Goal: Task Accomplishment & Management: Complete application form

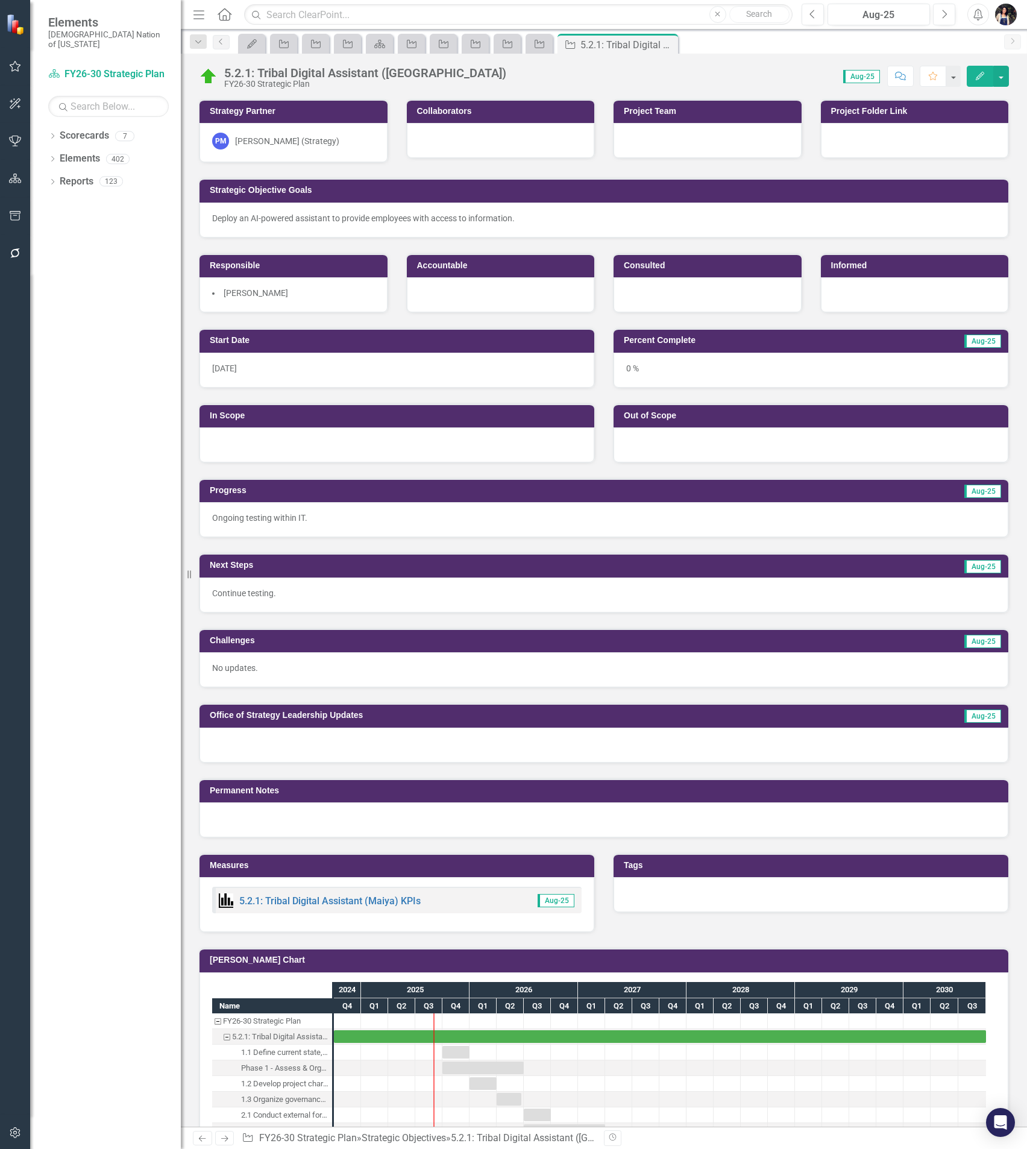
drag, startPoint x: 194, startPoint y: 11, endPoint x: 273, endPoint y: 87, distance: 110.0
click at [194, 12] on icon "Menu" at bounding box center [199, 14] width 16 height 13
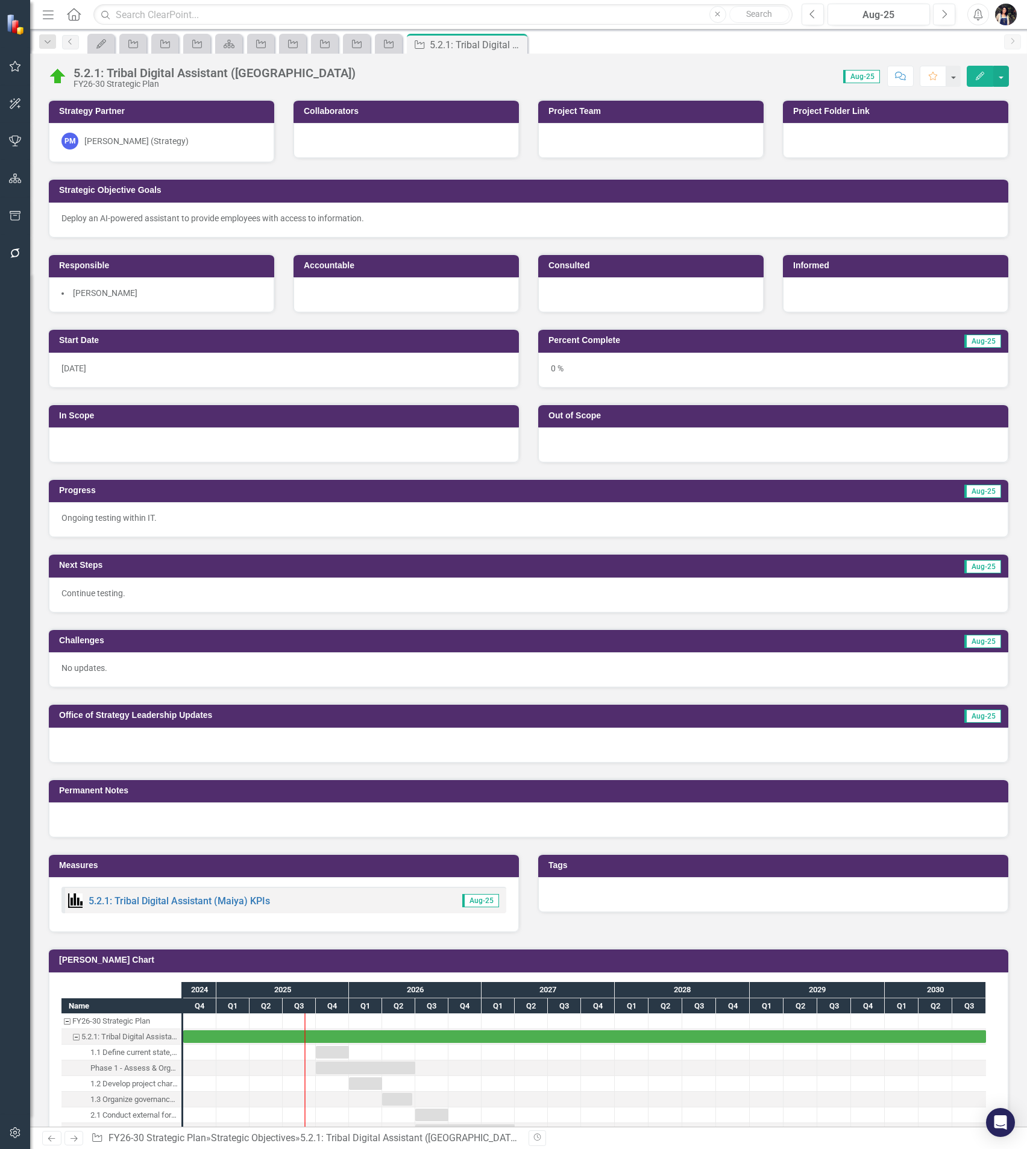
click at [51, 44] on icon "Dropdown" at bounding box center [47, 42] width 11 height 8
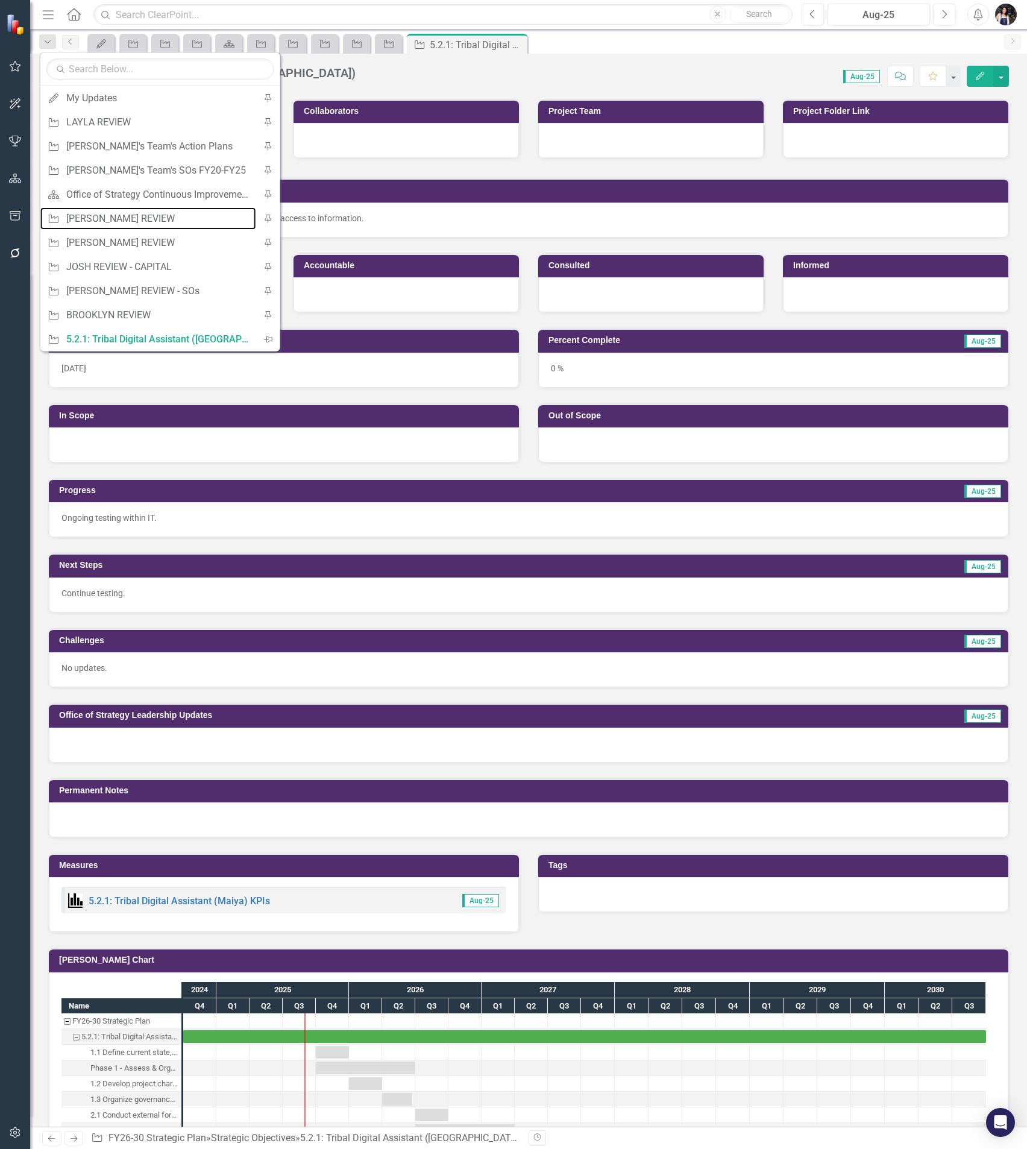
click at [129, 218] on div "[PERSON_NAME] REVIEW" at bounding box center [158, 218] width 184 height 15
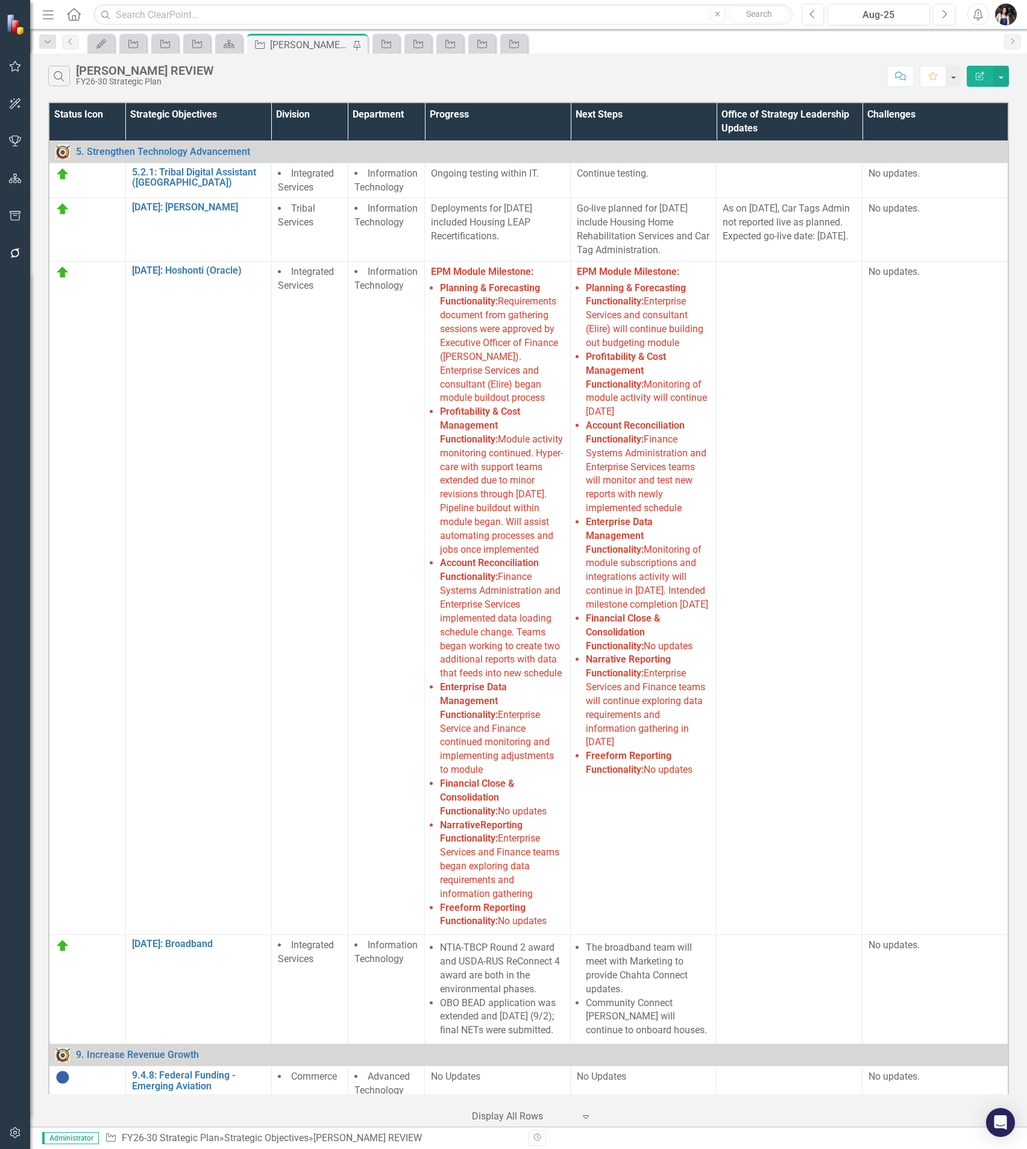
click at [43, 45] on icon "Dropdown" at bounding box center [47, 42] width 11 height 8
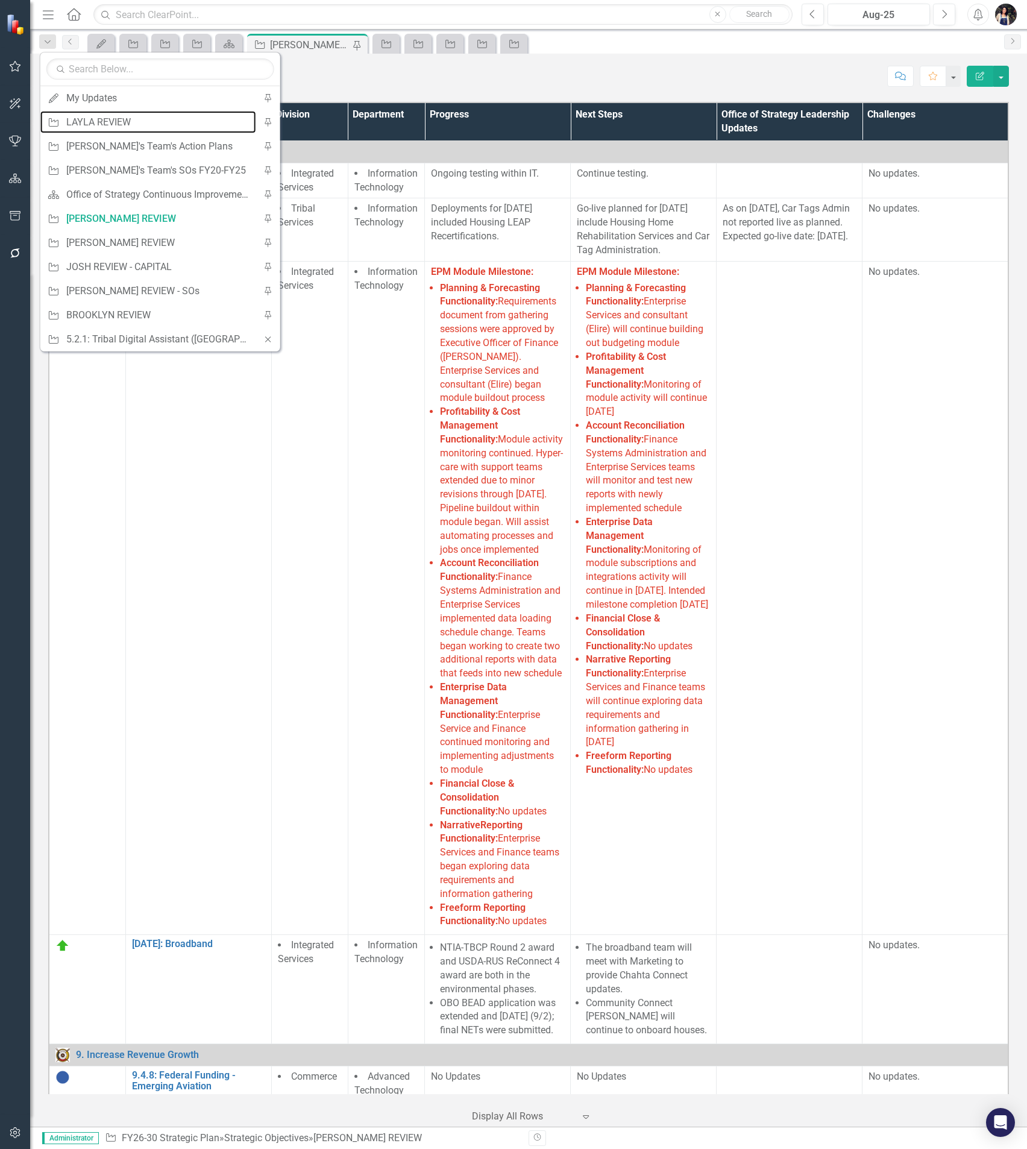
click at [98, 124] on div "LAYLA REVIEW" at bounding box center [158, 122] width 184 height 15
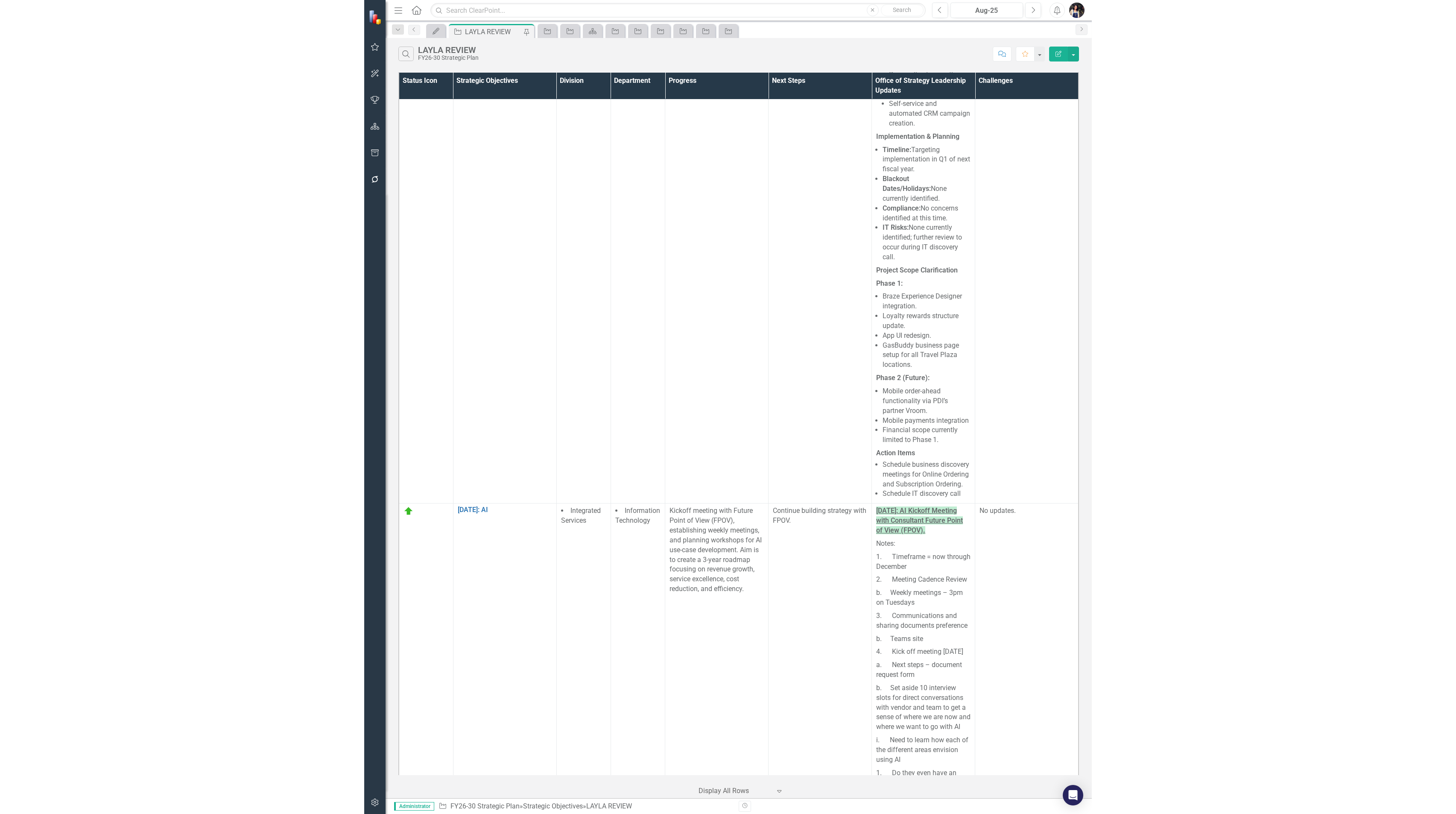
scroll to position [1651, 0]
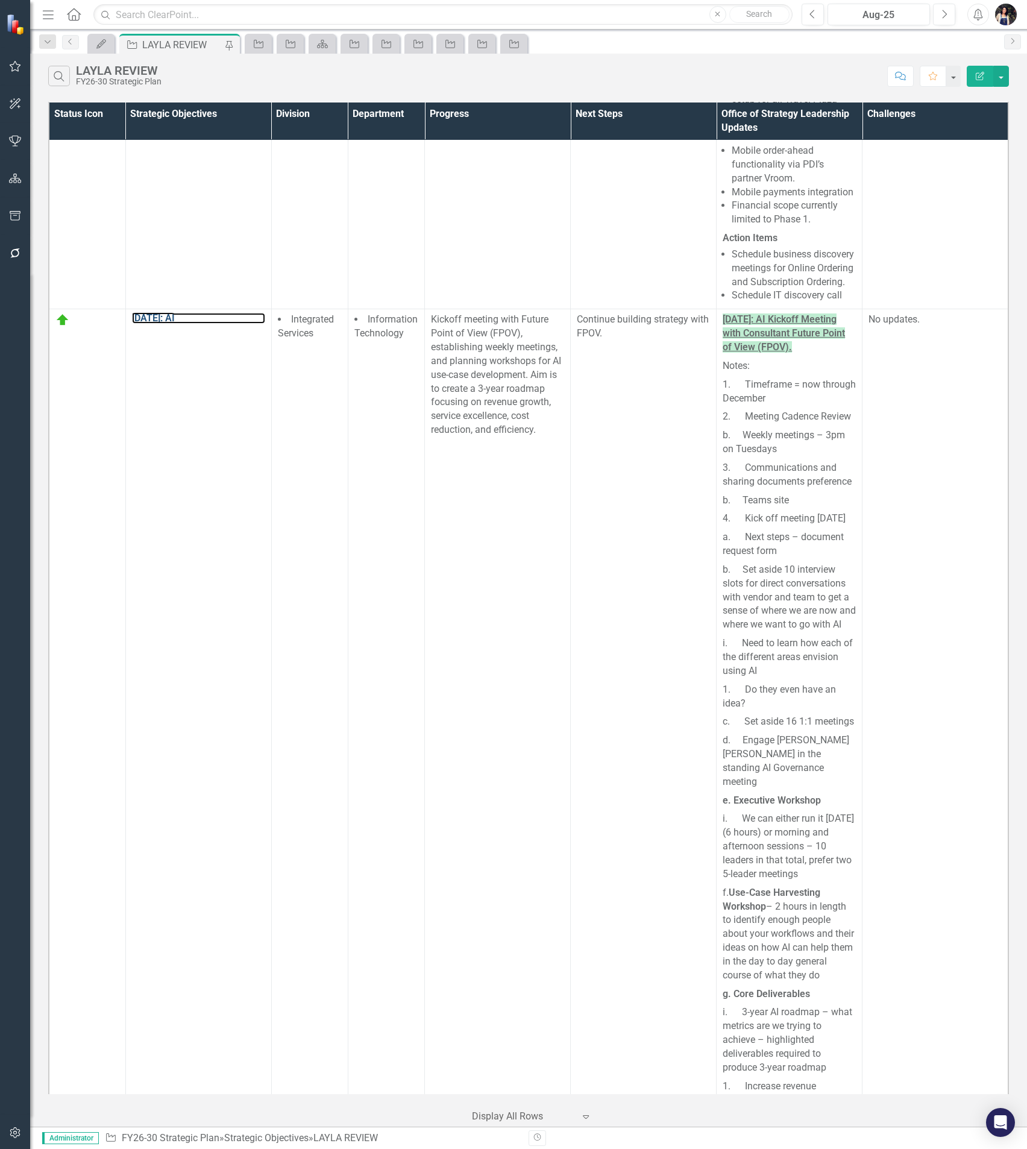
click at [162, 324] on link "[DATE]: AI" at bounding box center [198, 318] width 133 height 11
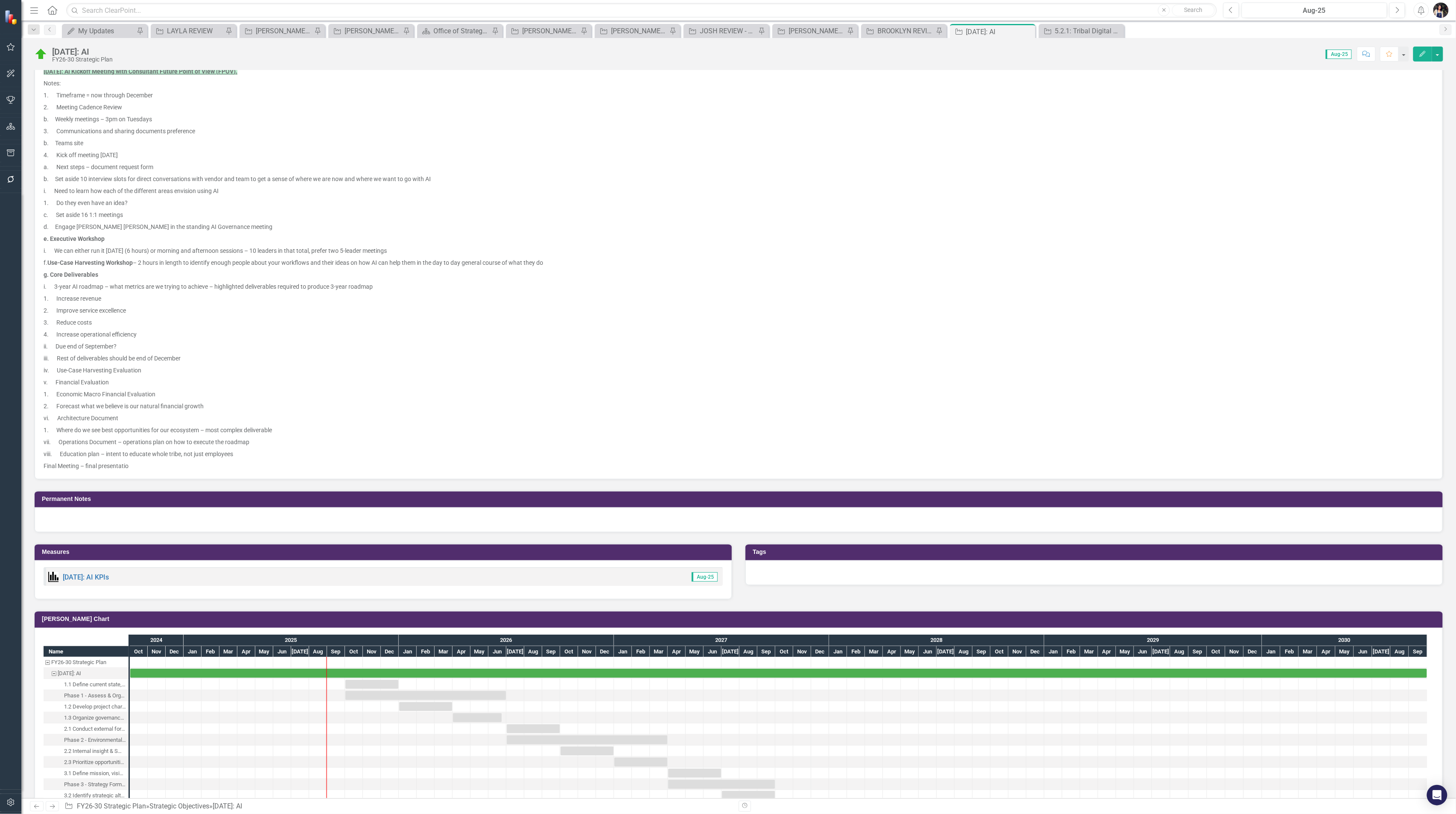
scroll to position [398, 0]
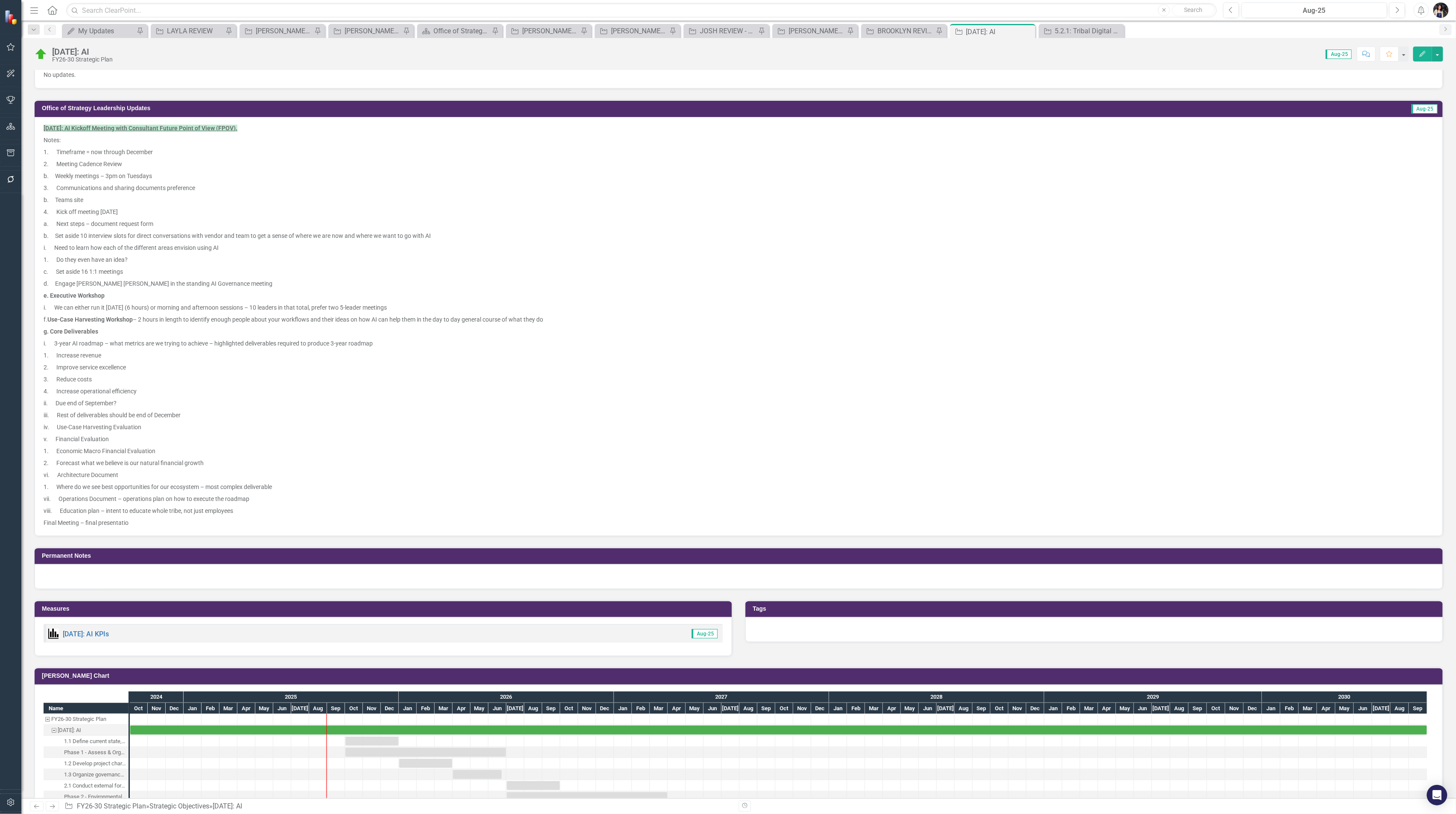
click at [365, 518] on p "Final Meeting – final presentatio" at bounding box center [738, 521] width 1390 height 10
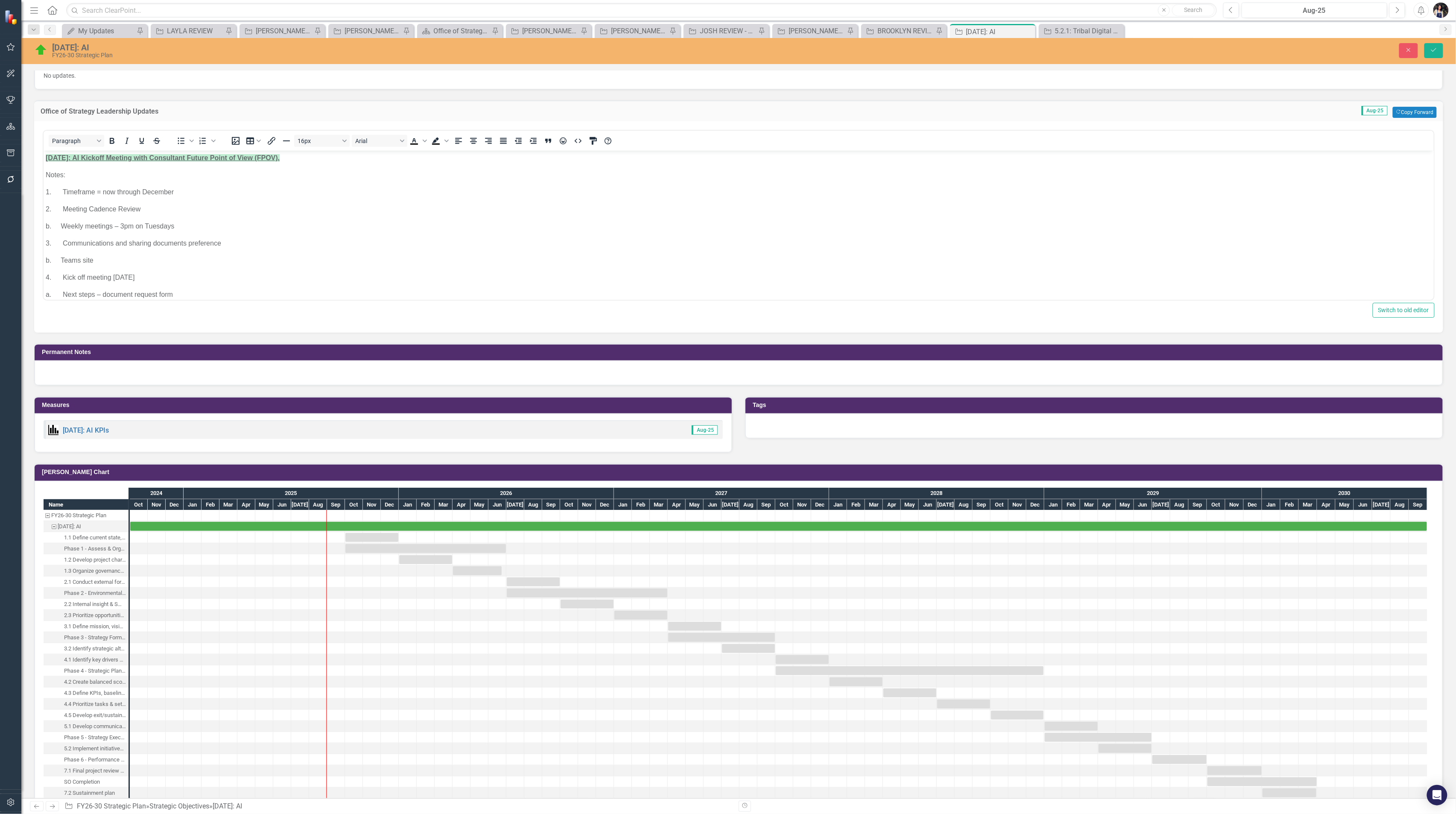
scroll to position [0, 0]
click at [84, 176] on p "Notes:" at bounding box center [738, 174] width 1386 height 10
click at [298, 159] on p "[DATE]: AI Kickoff Meeting with Consultant Future Point of View (FPOV)." at bounding box center [738, 157] width 1386 height 10
click at [85, 178] on p "Notes:" at bounding box center [738, 174] width 1386 height 10
drag, startPoint x: 62, startPoint y: 174, endPoint x: 74, endPoint y: 188, distance: 18.4
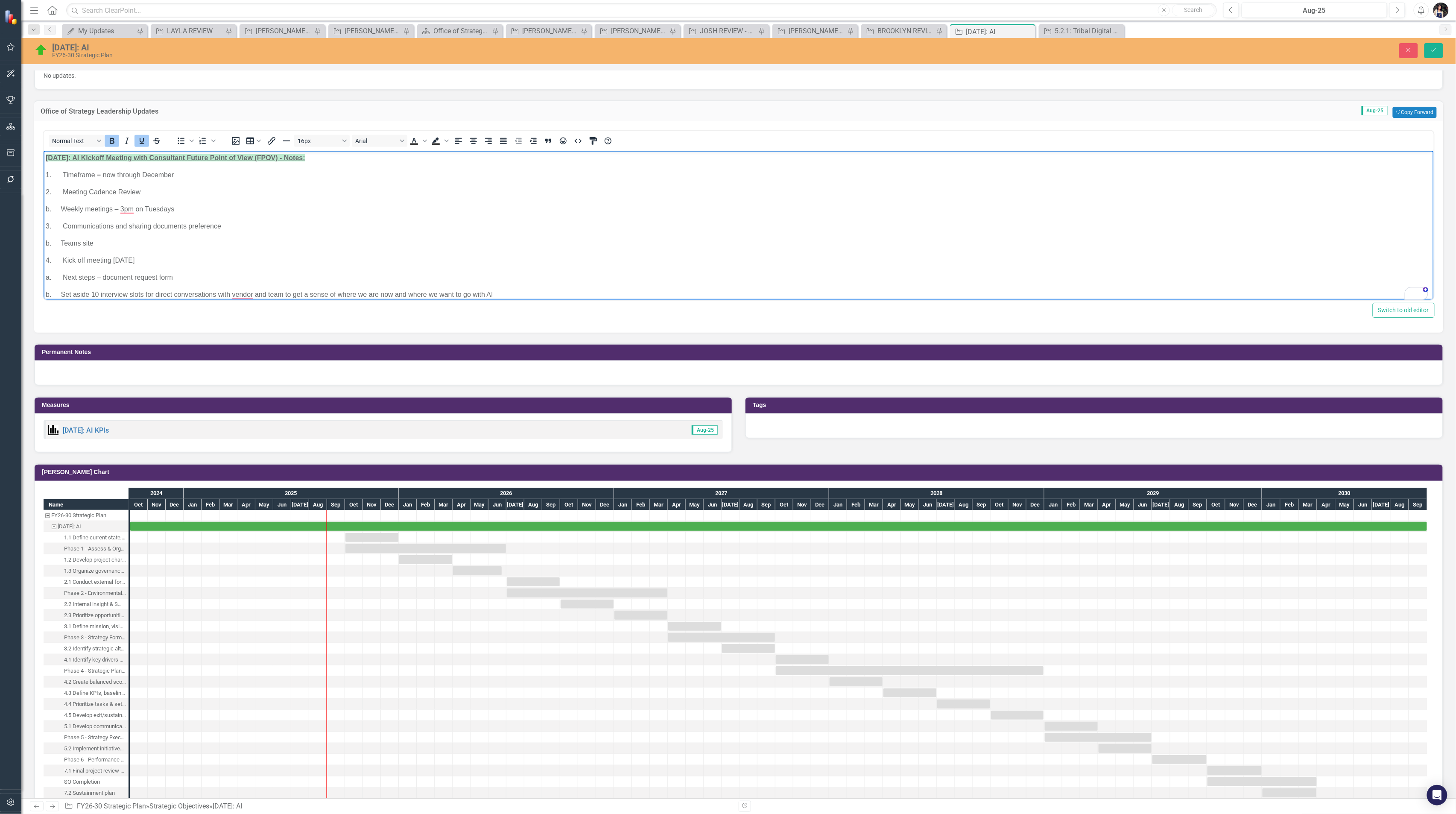
click at [68, 181] on body "8/25/2025: AI Kickoff Meeting with Consultant Future Point of View (FPOV) - Not…" at bounding box center [738, 434] width 1390 height 568
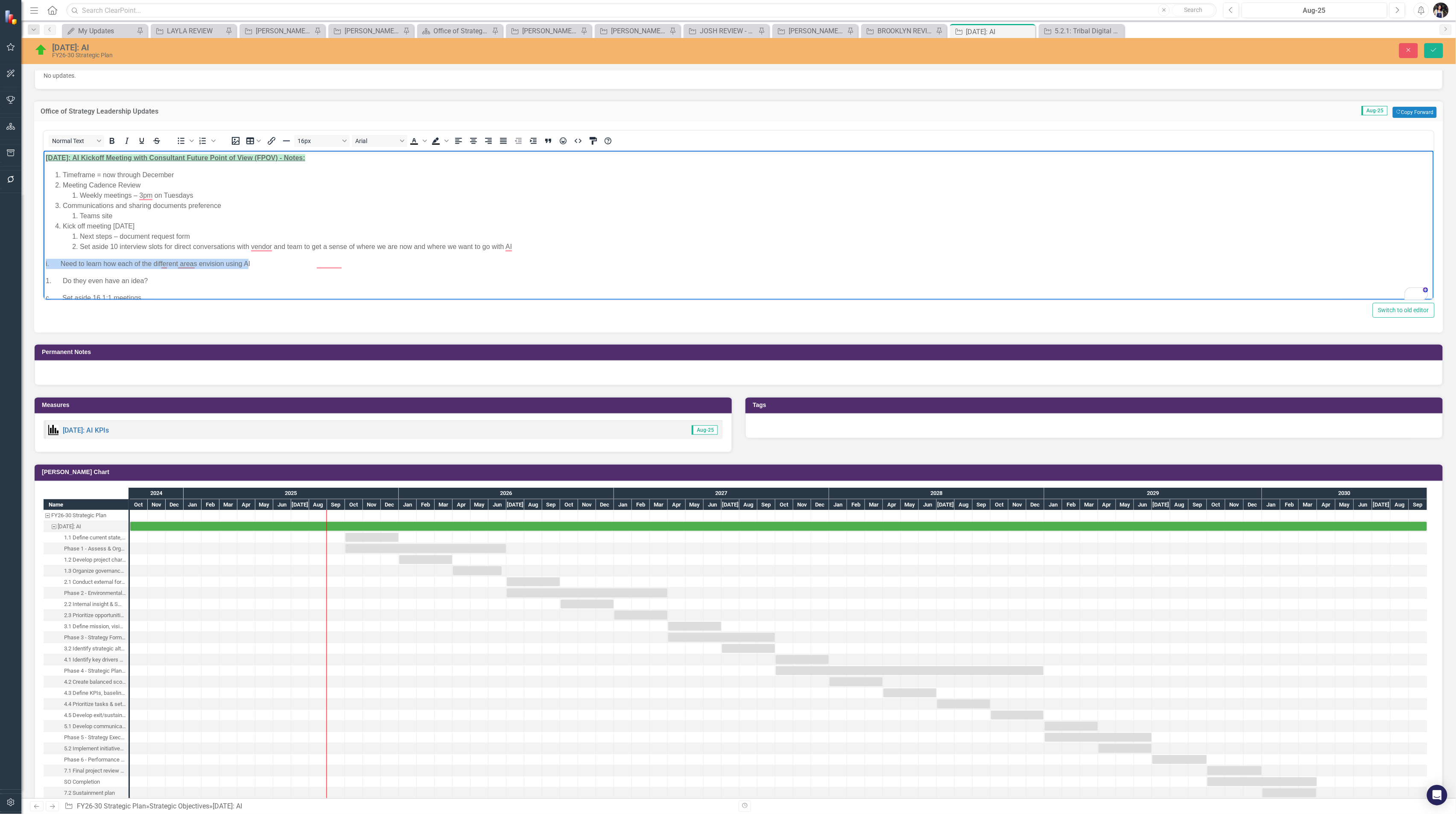
drag, startPoint x: 178, startPoint y: 261, endPoint x: 81, endPoint y: 412, distance: 179.5
click at [43, 262] on html "8/25/2025: AI Kickoff Meeting with Consultant Future Point of View (FPOV) - Not…" at bounding box center [738, 410] width 1390 height 520
drag, startPoint x: 63, startPoint y: 271, endPoint x: 86, endPoint y: 422, distance: 152.7
click at [43, 271] on html "8/25/2025: AI Kickoff Meeting with Consultant Future Point of View (FPOV) - Not…" at bounding box center [738, 407] width 1390 height 514
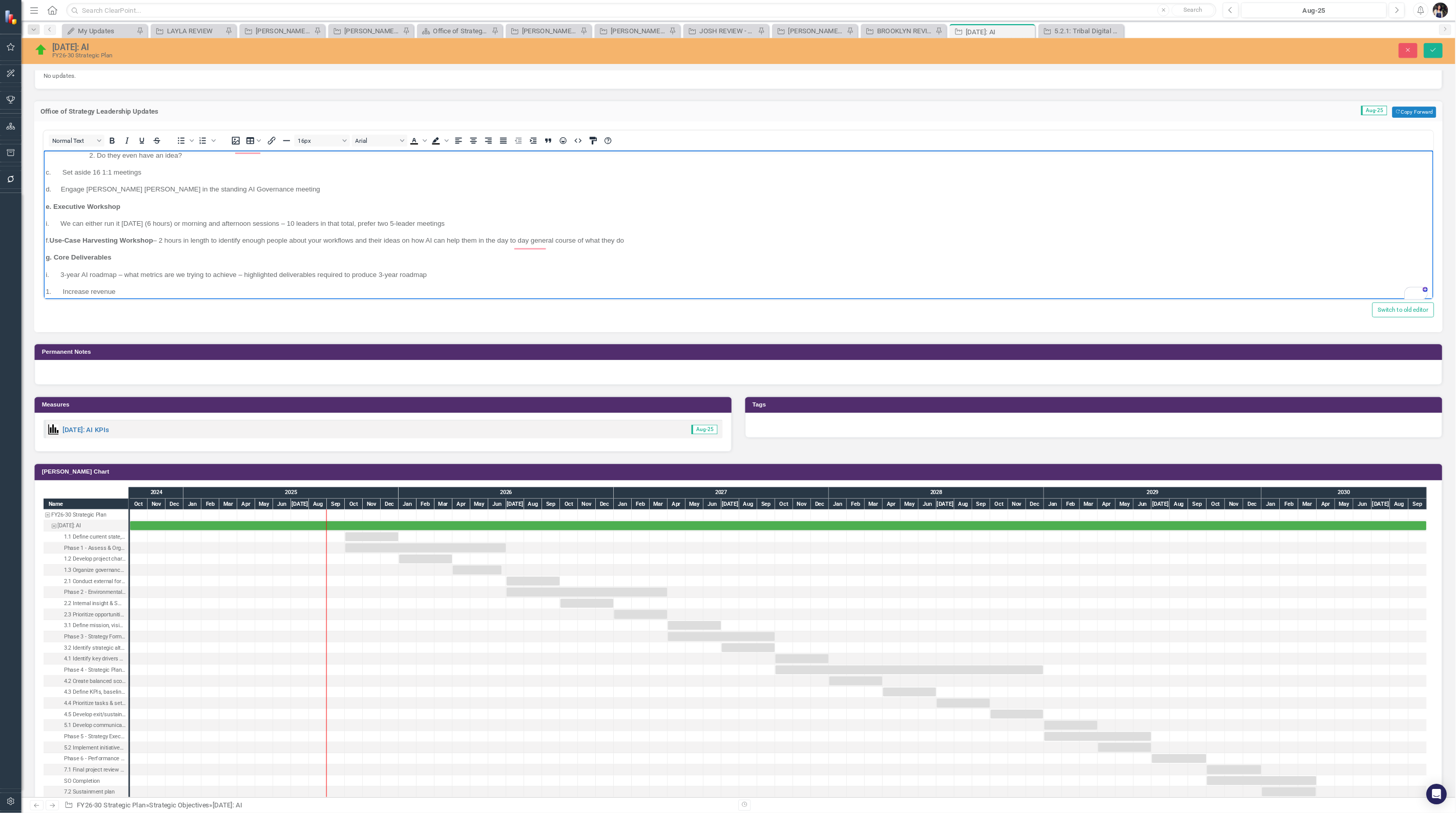
scroll to position [136, 0]
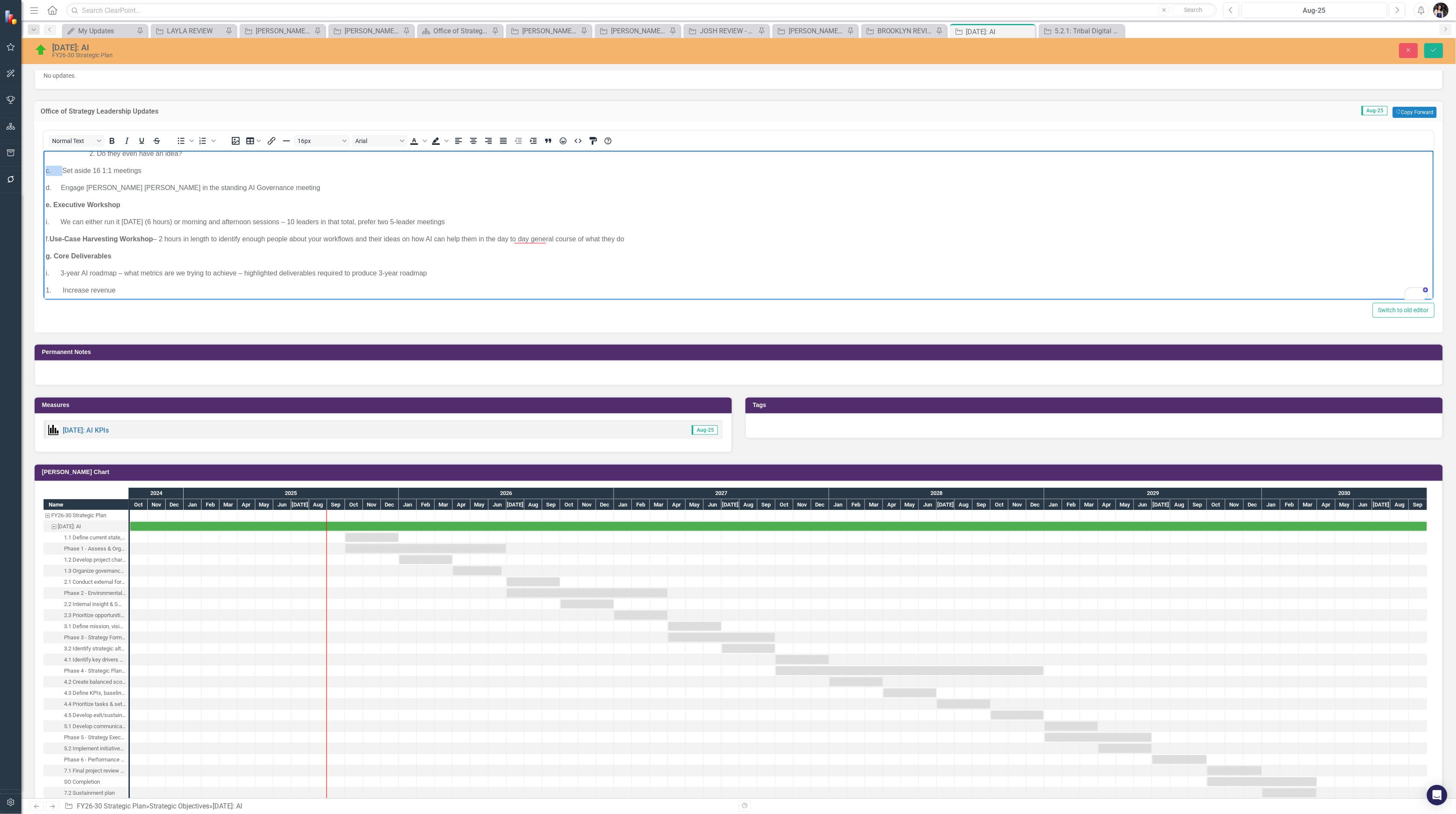
drag, startPoint x: 63, startPoint y: 171, endPoint x: 43, endPoint y: 172, distance: 20.0
click at [43, 172] on body "8/25/2025: AI Kickoff Meeting with Consultant Future Point of View (FPOV) - Not…" at bounding box center [738, 290] width 1390 height 507
click at [59, 179] on p "d. Engage [PERSON_NAME] [PERSON_NAME] in the standing AI Governance meeting" at bounding box center [738, 181] width 1386 height 10
click at [60, 193] on strong "Executive Workshop" at bounding box center [86, 191] width 67 height 7
drag, startPoint x: 179, startPoint y: 208, endPoint x: 214, endPoint y: 241, distance: 48.1
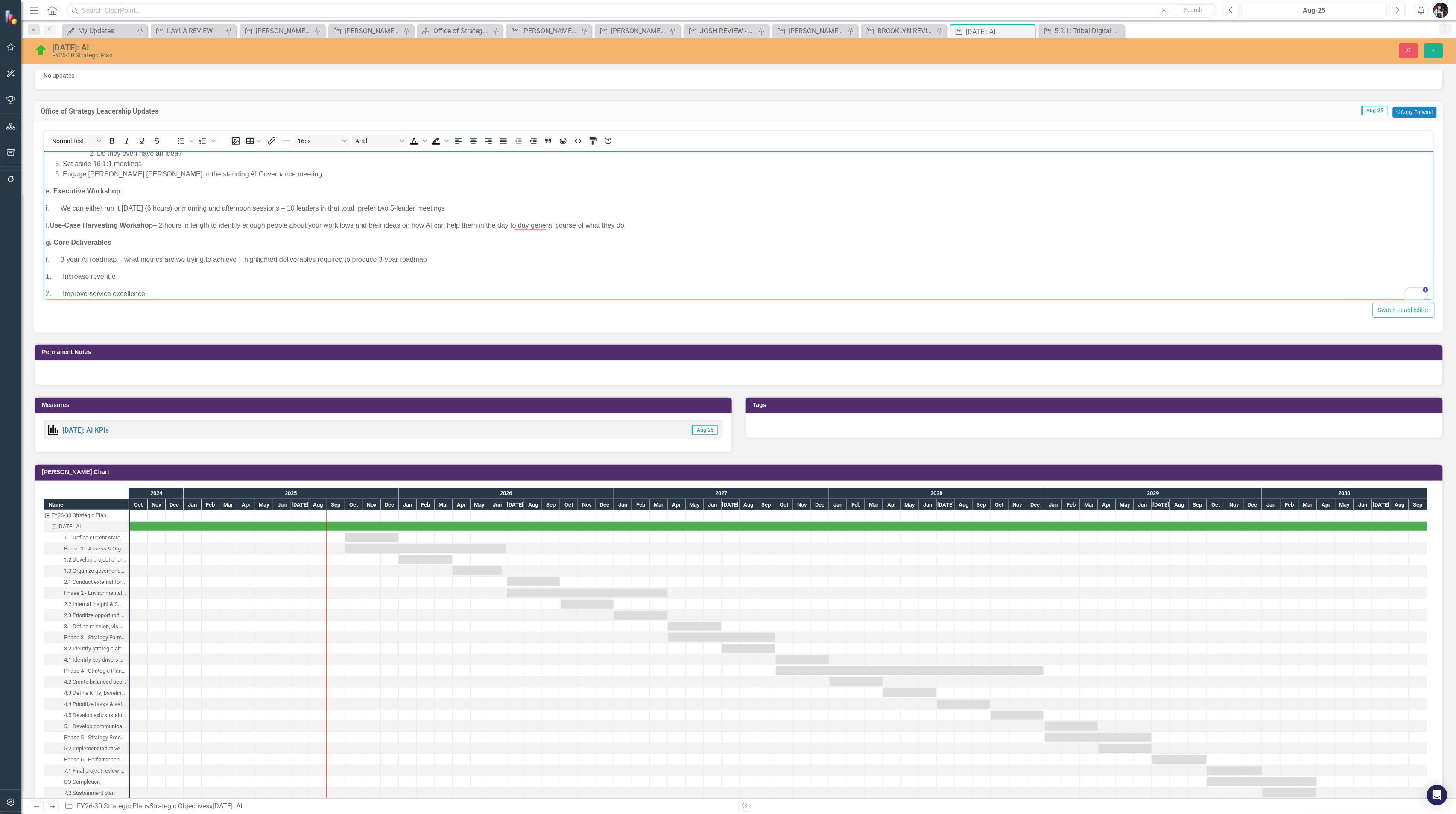
click at [179, 209] on p "i. We can either run it [DATE] (6 hours) or morning and afternoon sessions – 10…" at bounding box center [738, 208] width 1386 height 10
click at [61, 192] on strong "Executive Workshop" at bounding box center [86, 191] width 67 height 7
click at [51, 224] on strong "g." at bounding box center [48, 221] width 6 height 7
click at [177, 232] on p "i. 3-year AI roadmap – what metrics are we trying to achieve – highlighted deli…" at bounding box center [738, 232] width 1386 height 10
click at [62, 237] on p "1. Increase revenue" at bounding box center [738, 242] width 1386 height 10
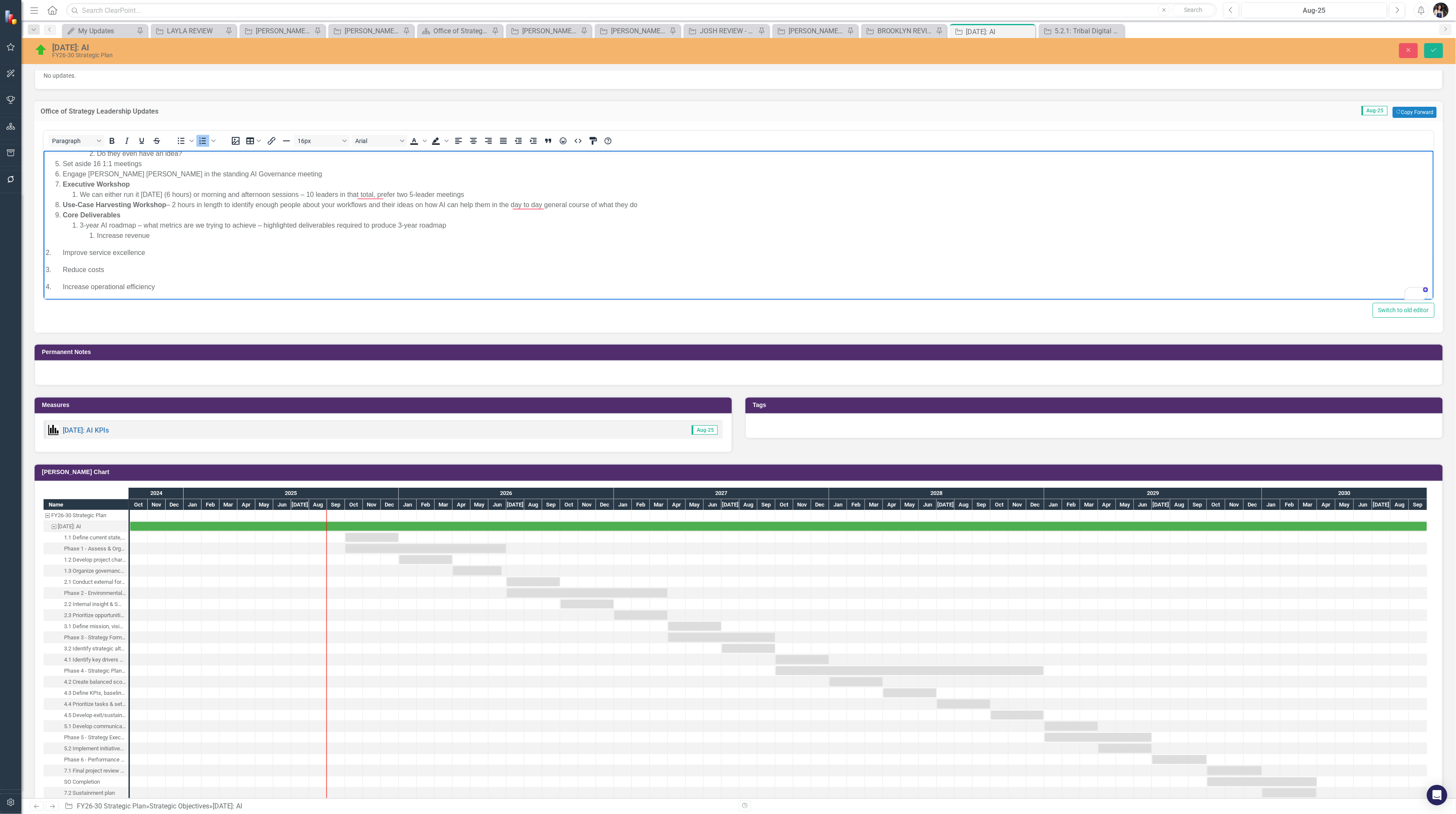
click at [59, 251] on p "2. Improve service excellence" at bounding box center [738, 252] width 1386 height 10
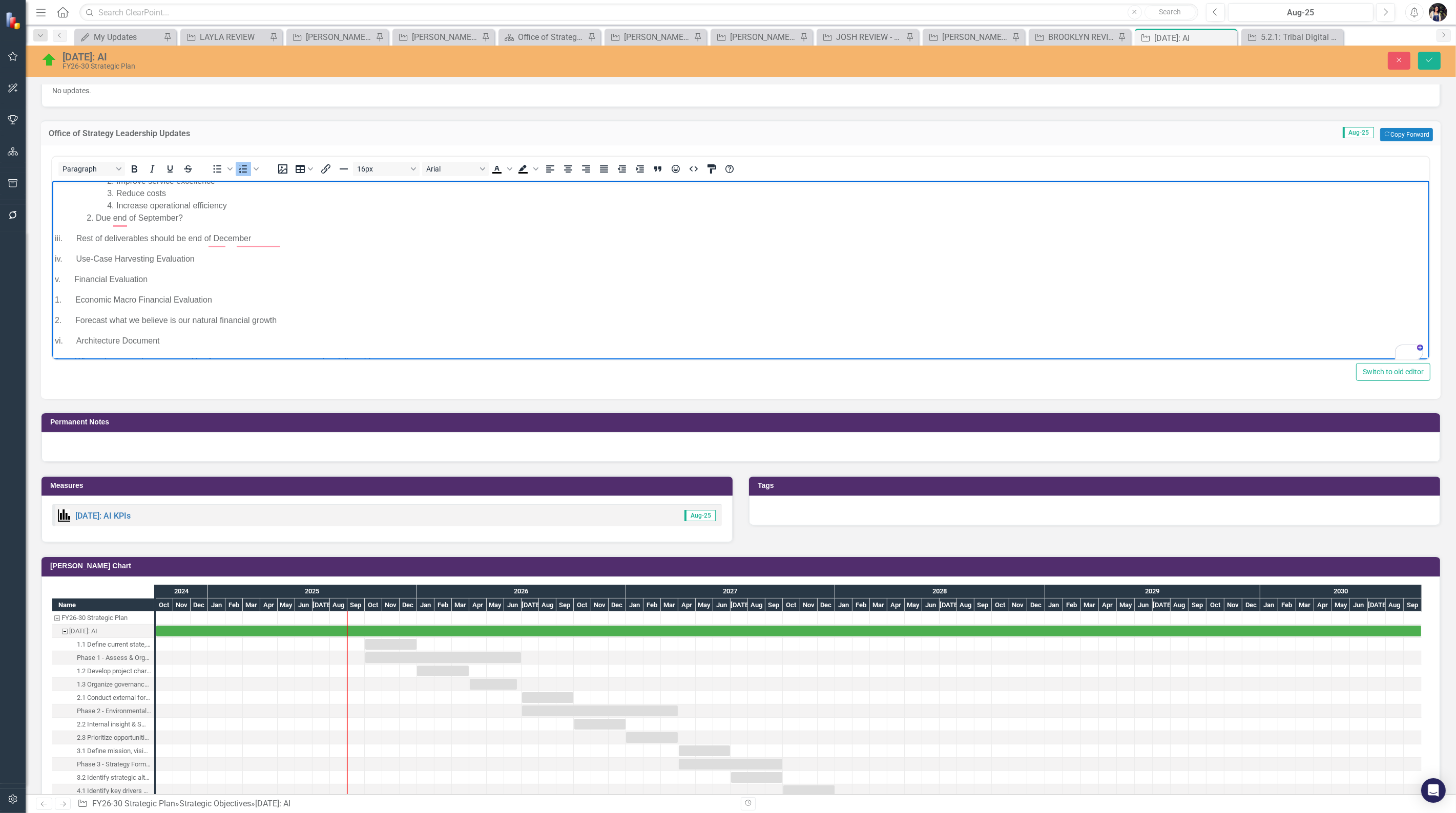
scroll to position [250, 0]
drag, startPoint x: 207, startPoint y: 237, endPoint x: 202, endPoint y: 214, distance: 23.5
click at [202, 214] on body "8/25/2025: AI Kickoff Meeting with Consultant Future Point of View (FPOV) - Not…" at bounding box center [740, 184] width 1377 height 509
click at [207, 249] on p "iv. Use-Case Harvesting Evaluation" at bounding box center [740, 251] width 1372 height 12
drag, startPoint x: 207, startPoint y: 250, endPoint x: 283, endPoint y: 229, distance: 78.8
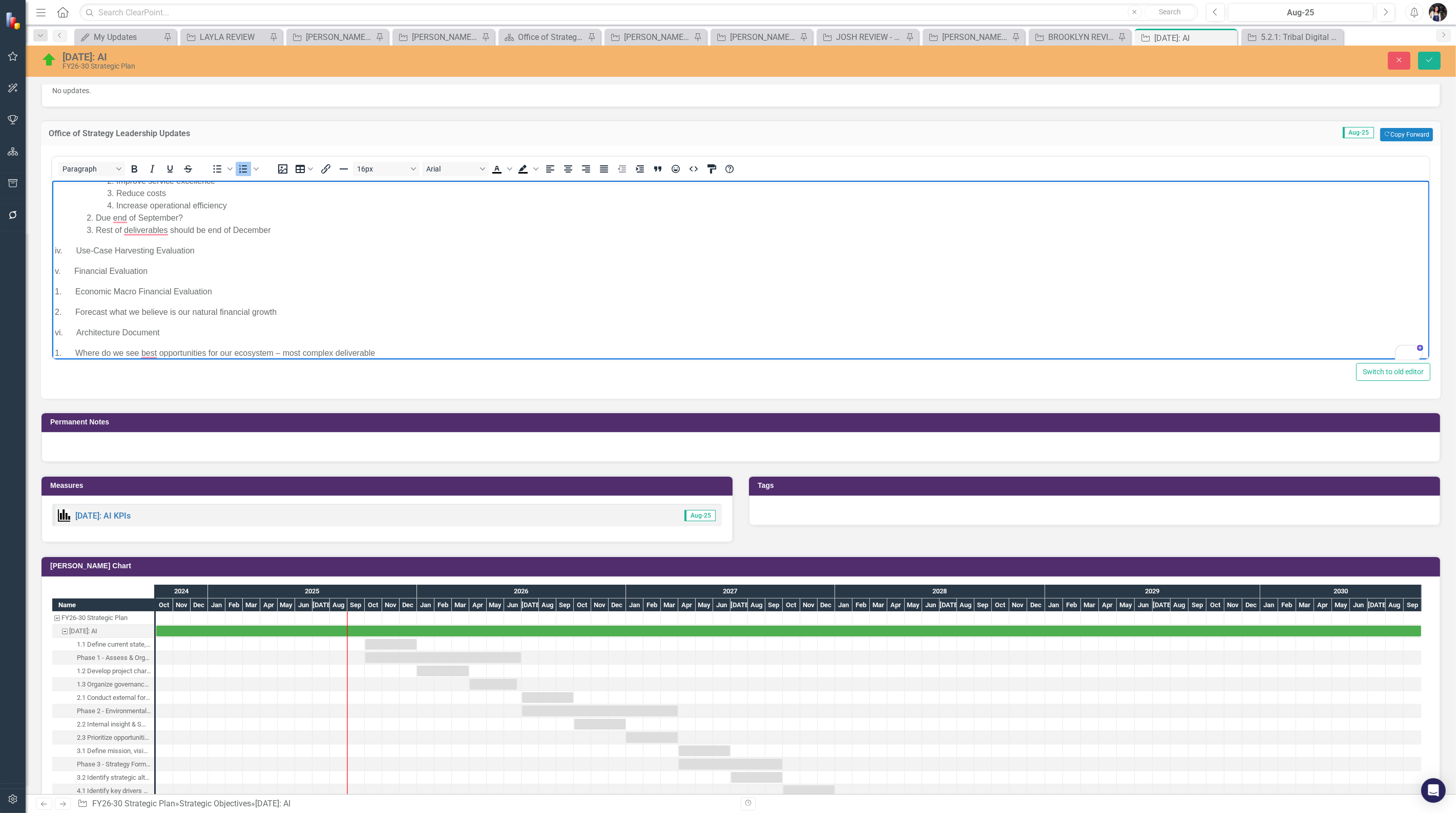
click at [283, 229] on body "8/25/2025: AI Kickoff Meeting with Consultant Future Point of View (FPOV) - Not…" at bounding box center [740, 181] width 1377 height 501
drag, startPoint x: 207, startPoint y: 261, endPoint x: 226, endPoint y: 240, distance: 28.3
click at [226, 240] on body "8/25/2025: AI Kickoff Meeting with Consultant Future Point of View (FPOV) - Not…" at bounding box center [740, 177] width 1377 height 493
click at [76, 270] on p "1. Economic Macro Financial Evaluation" at bounding box center [740, 274] width 1372 height 12
drag, startPoint x: 73, startPoint y: 274, endPoint x: 194, endPoint y: 250, distance: 123.4
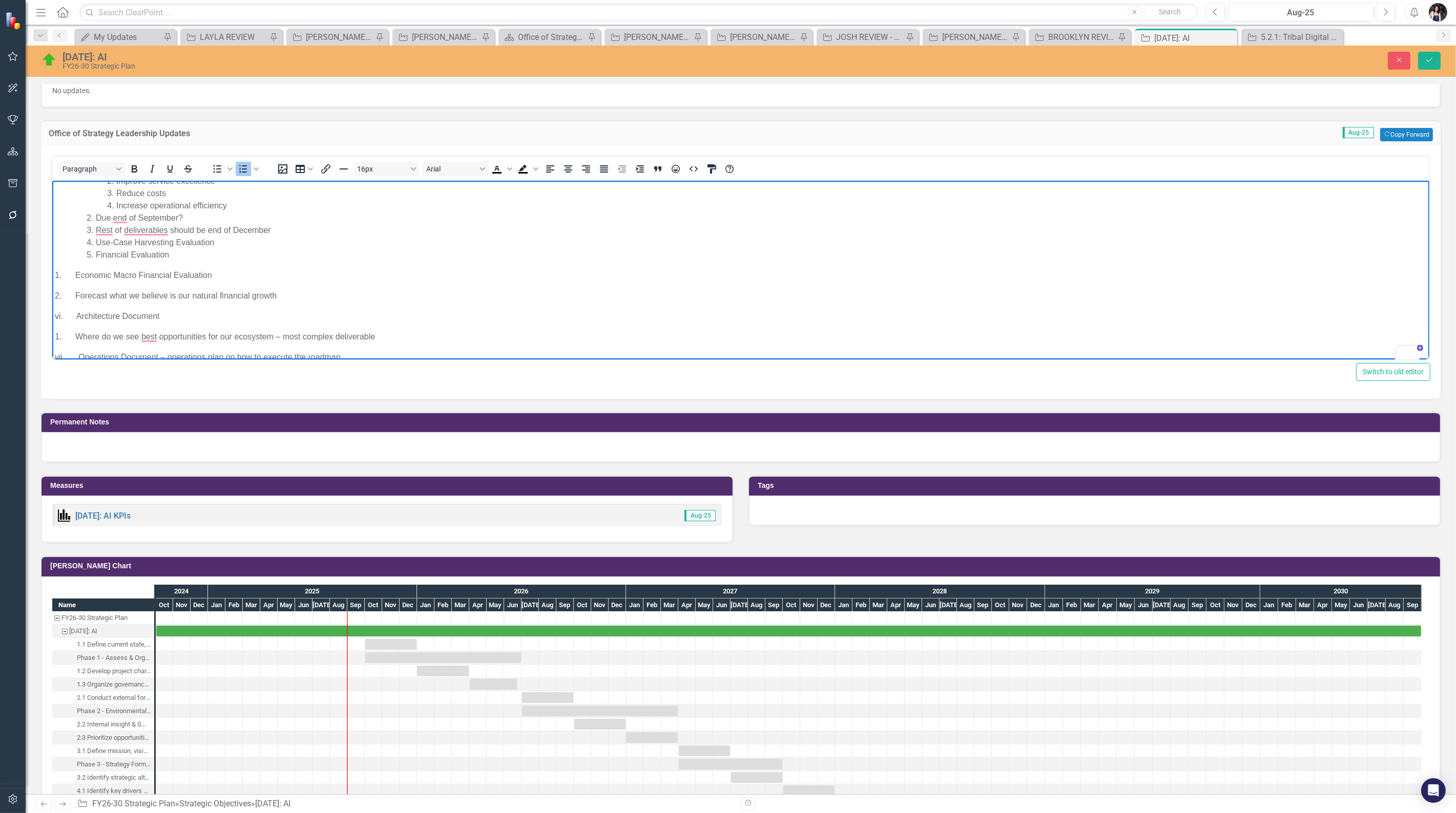
click at [194, 250] on body "8/25/2025: AI Kickoff Meeting with Consultant Future Point of View (FPOV) - Not…" at bounding box center [740, 172] width 1377 height 484
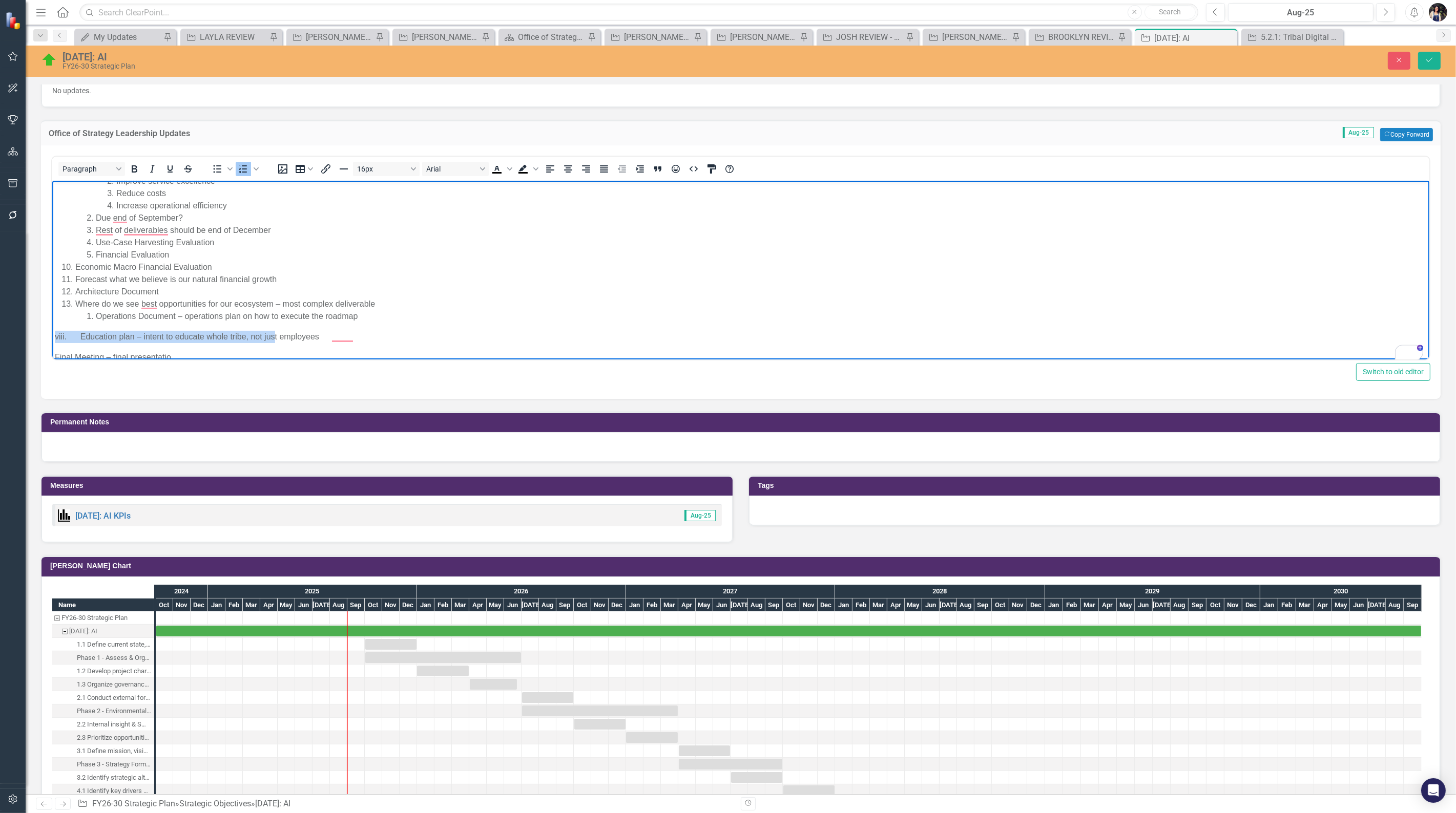
drag, startPoint x: 204, startPoint y: 335, endPoint x: 377, endPoint y: 311, distance: 174.7
click at [377, 311] on body "8/25/2025: AI Kickoff Meeting with Consultant Future Point of View (FPOV) - Not…" at bounding box center [740, 152] width 1377 height 443
drag, startPoint x: 54, startPoint y: 341, endPoint x: 176, endPoint y: 543, distance: 236.0
click at [54, 341] on p "Final Meeting – final presentatio" at bounding box center [740, 343] width 1372 height 12
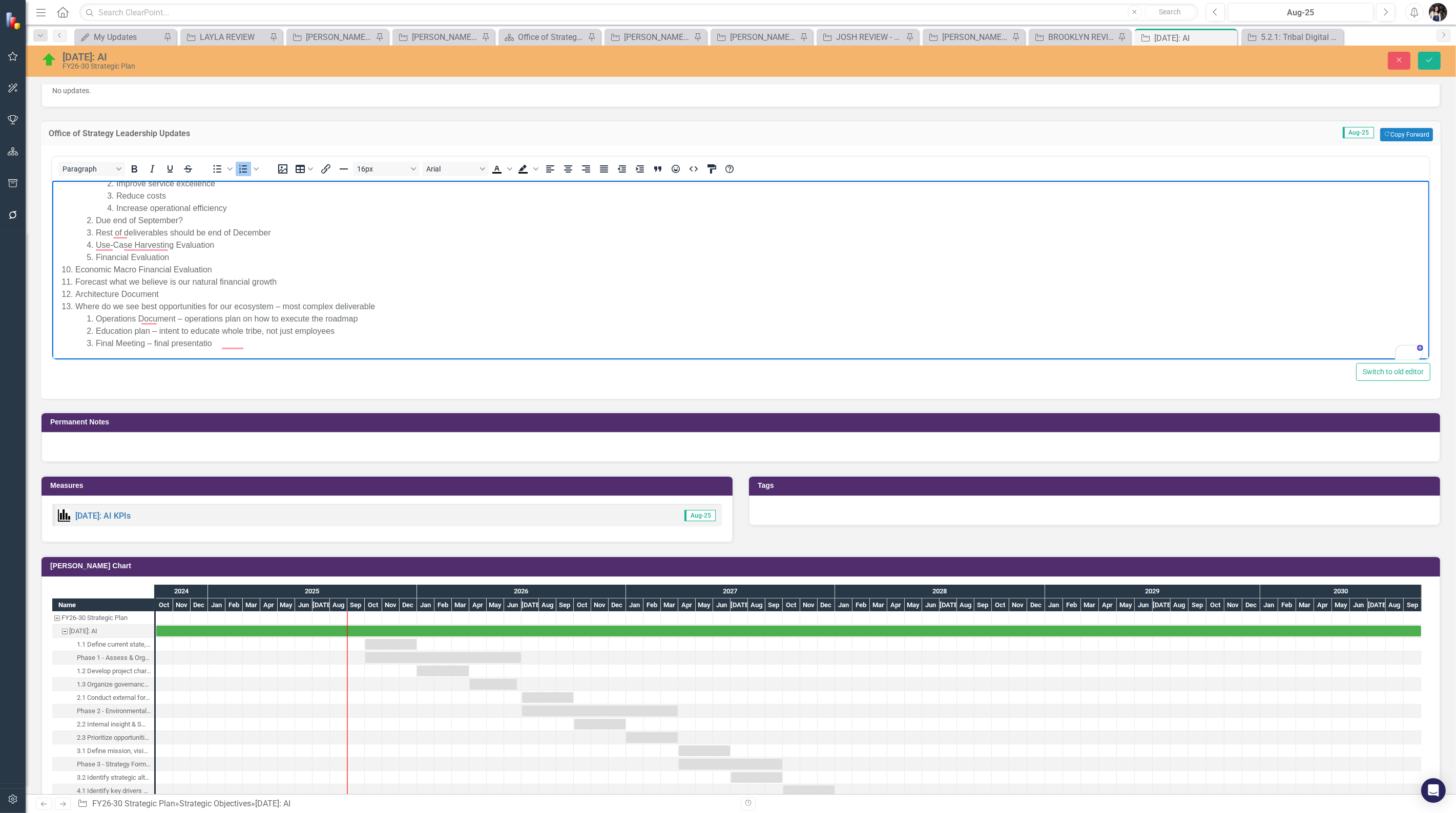
scroll to position [247, 0]
click at [192, 345] on li "Final Meeting – final presentatio" at bounding box center [761, 343] width 1331 height 12
drag, startPoint x: 192, startPoint y: 345, endPoint x: 182, endPoint y: 336, distance: 13.5
click at [182, 337] on li "Final Meeting – final presentatio" at bounding box center [761, 343] width 1331 height 12
click at [191, 342] on li "Final Meeting – final presentatio" at bounding box center [761, 343] width 1331 height 12
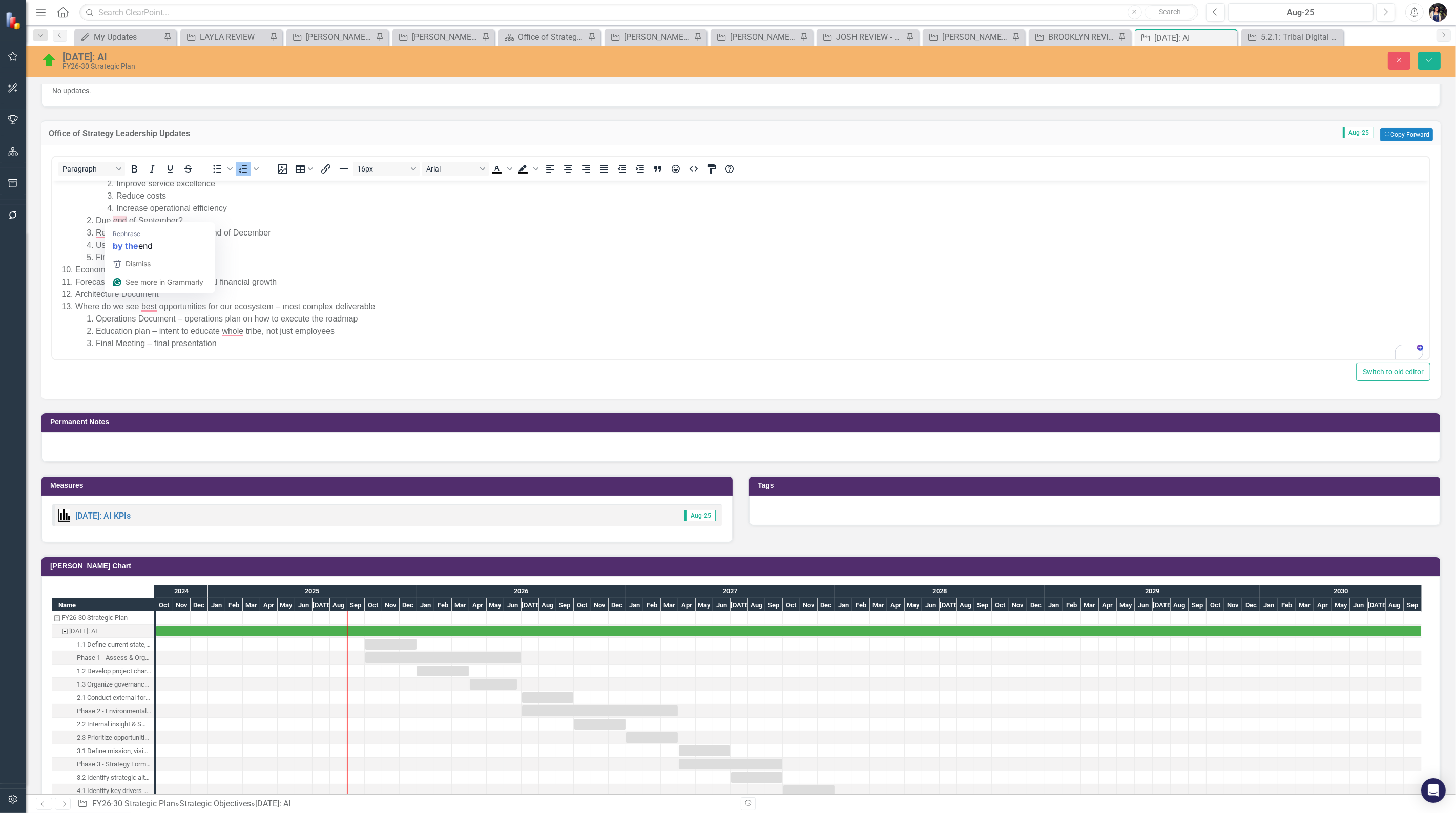
click at [289, 349] on li "Final Meeting – final presentation" at bounding box center [761, 343] width 1331 height 12
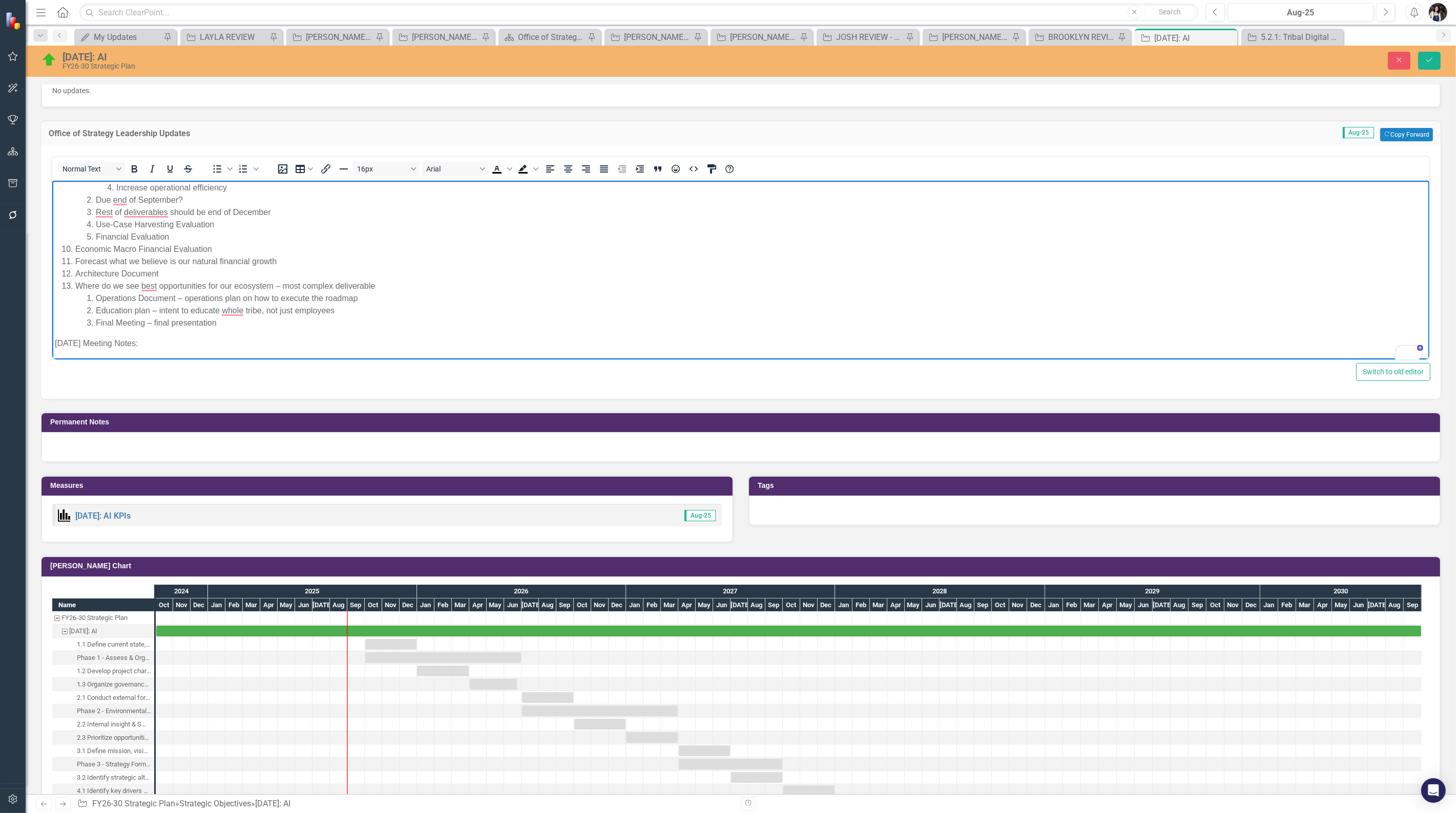
scroll to position [0, 0]
click at [160, 347] on p "To enrich screen reader interactions, please activate Accessibility in Grammarl…" at bounding box center [740, 353] width 1372 height 12
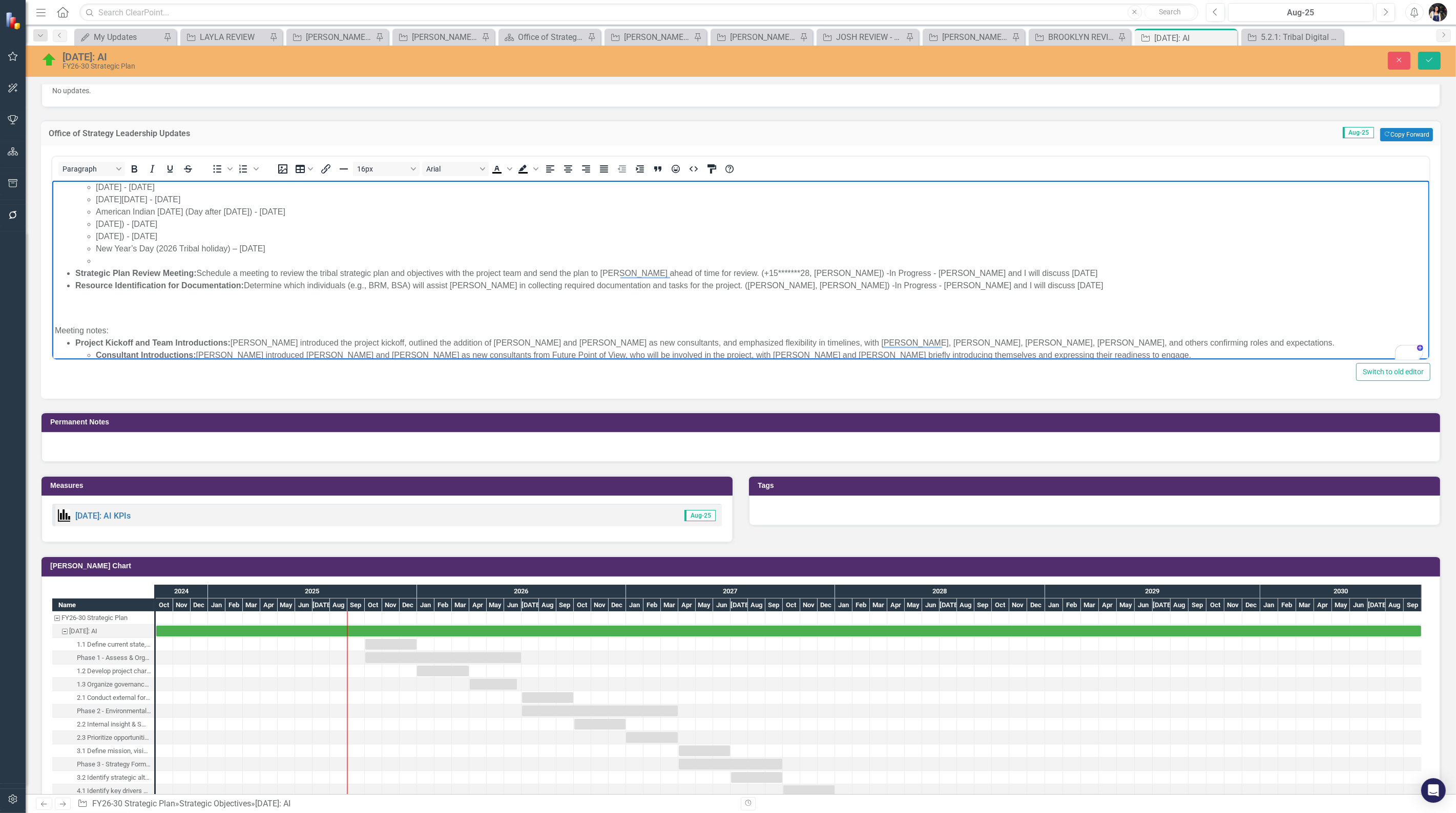
click at [105, 300] on div "To enrich screen reader interactions, please activate Accessibility in Grammarl…" at bounding box center [740, 306] width 1372 height 12
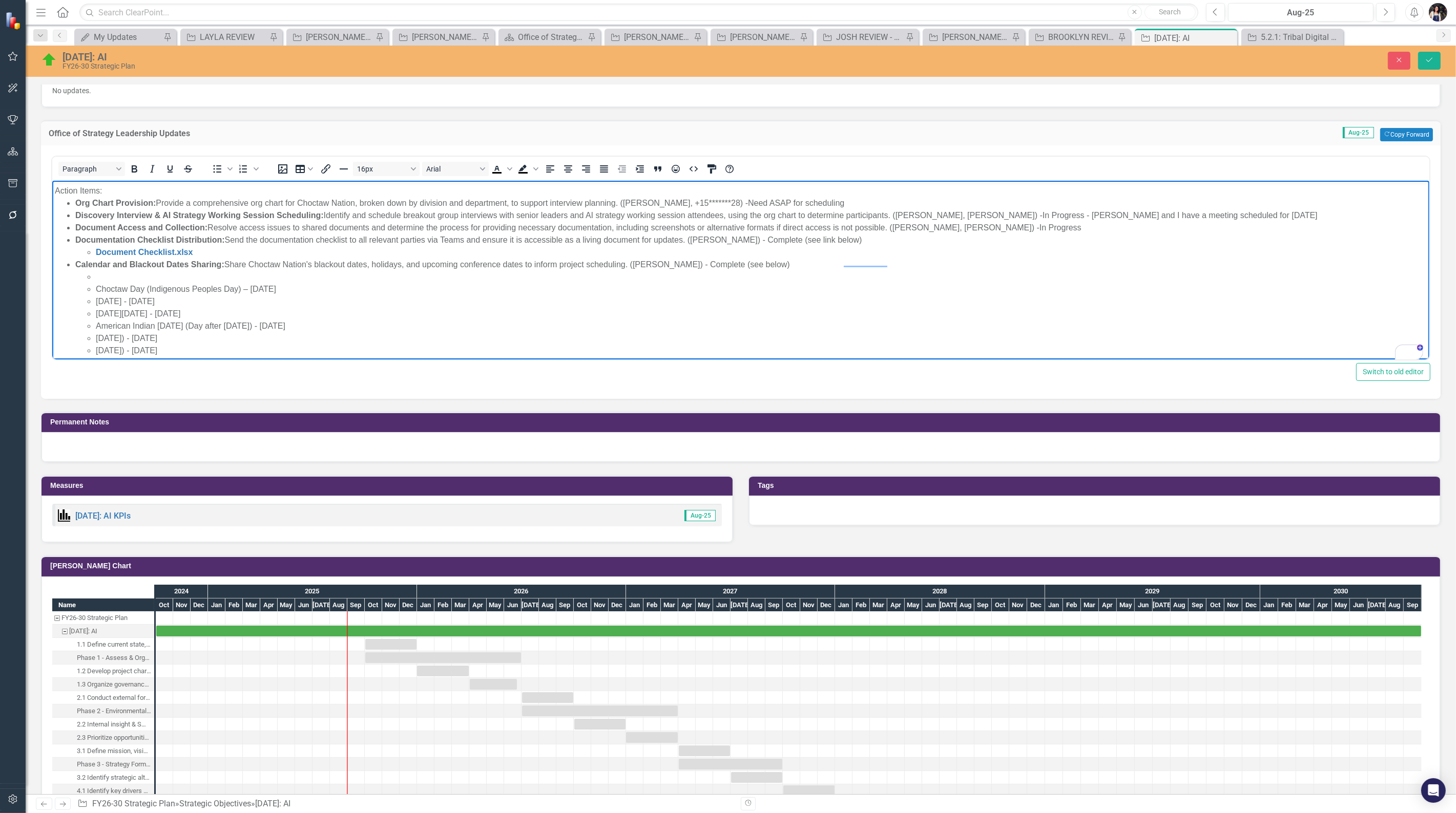
scroll to position [464, 0]
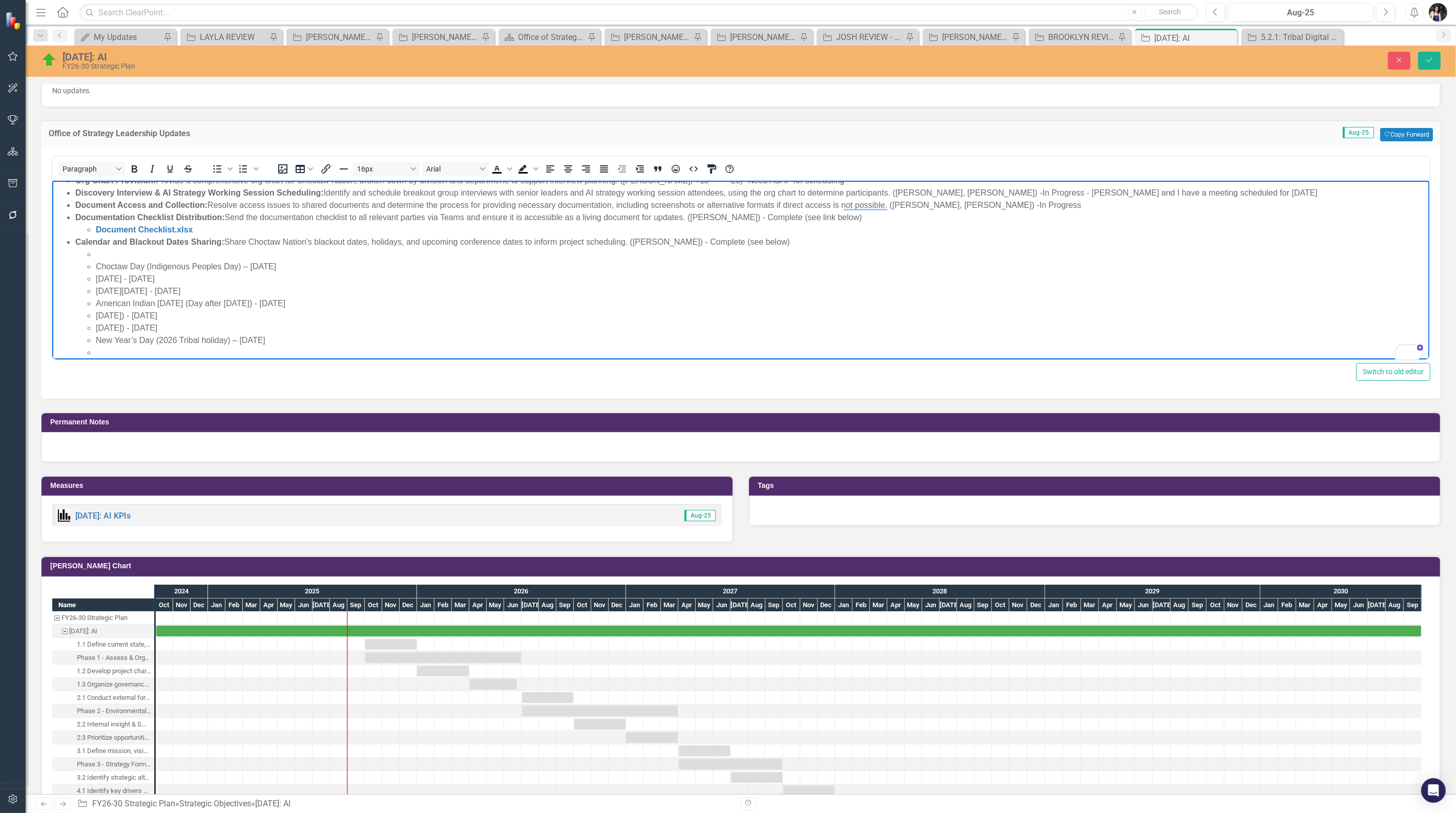
click at [153, 252] on div "To enrich screen reader interactions, please activate Accessibility in Grammarl…" at bounding box center [761, 254] width 1331 height 12
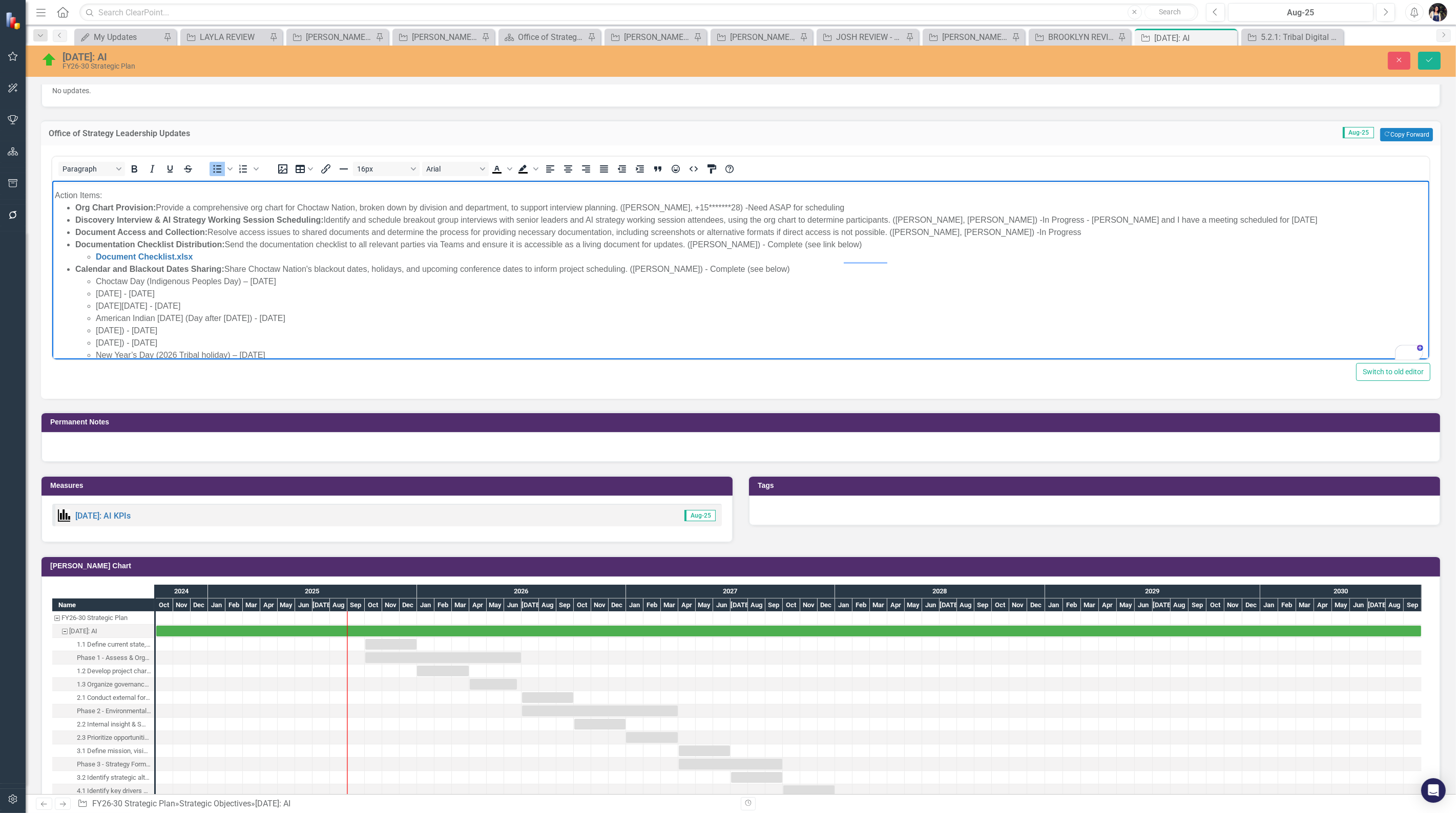
scroll to position [380, 0]
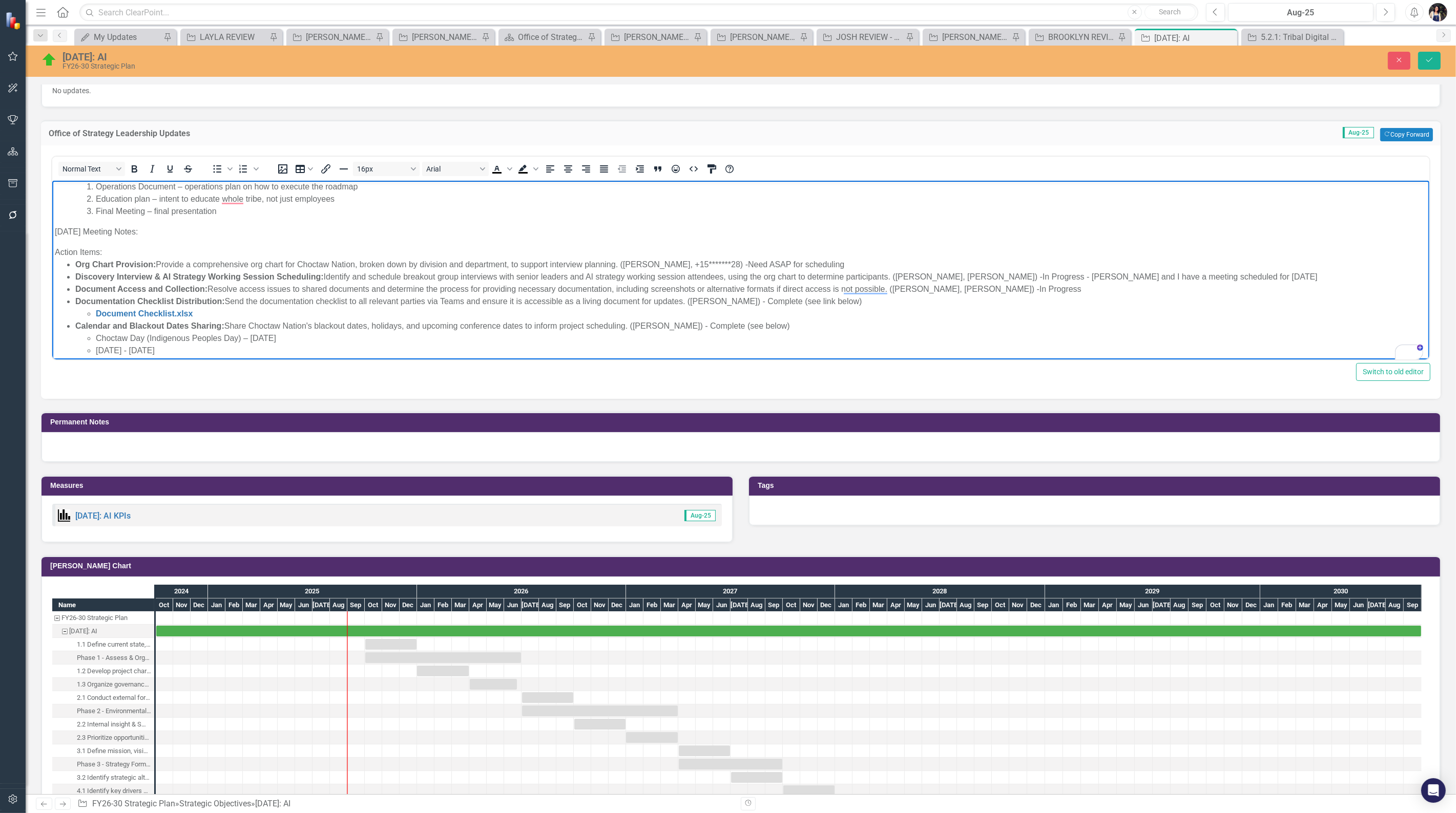
click at [99, 231] on p "[DATE] Meeting Notes:" at bounding box center [740, 231] width 1372 height 12
click at [534, 167] on span "Background color Black" at bounding box center [536, 168] width 10 height 14
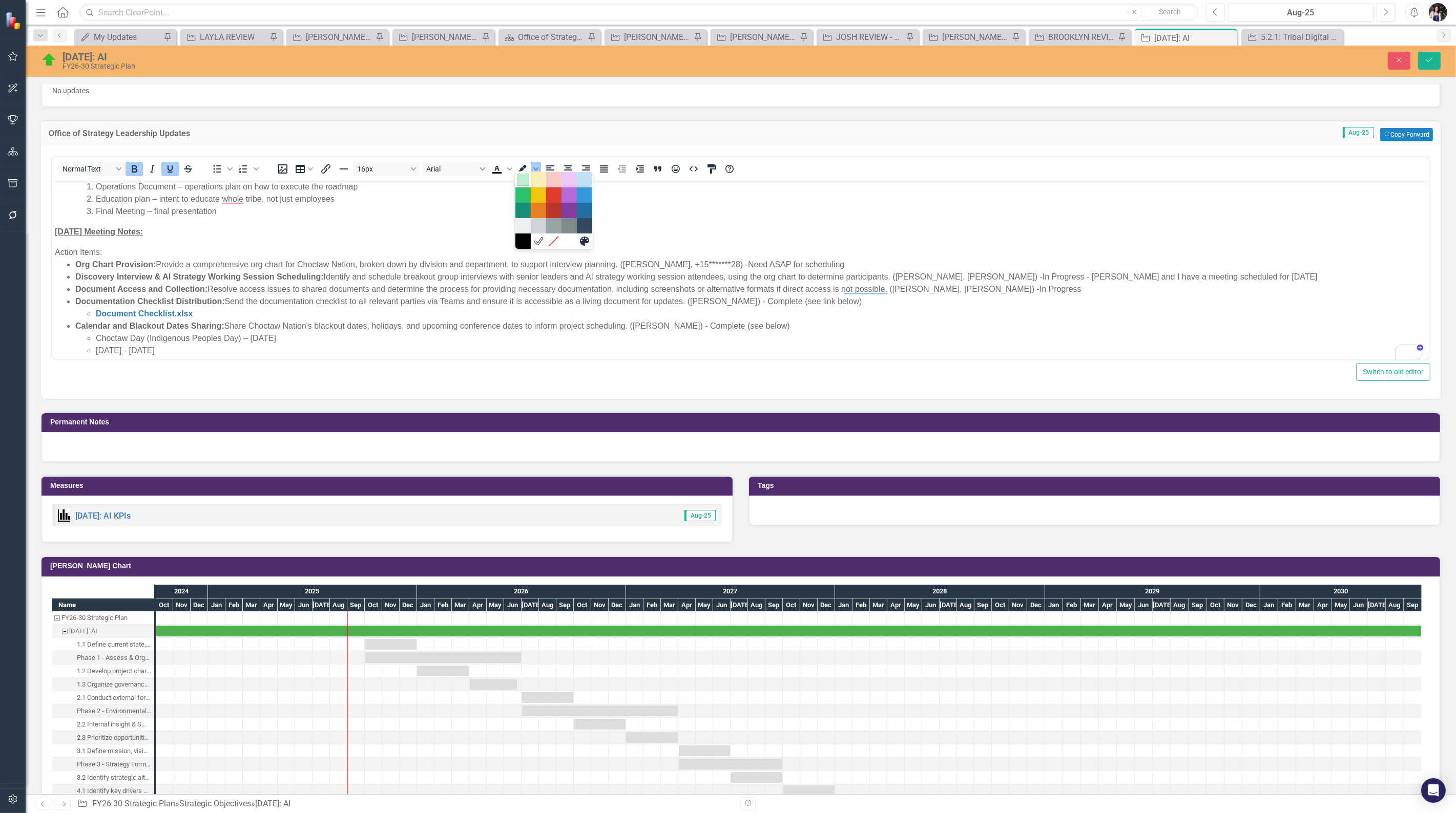
click at [524, 179] on div "Light Green" at bounding box center [523, 179] width 12 height 12
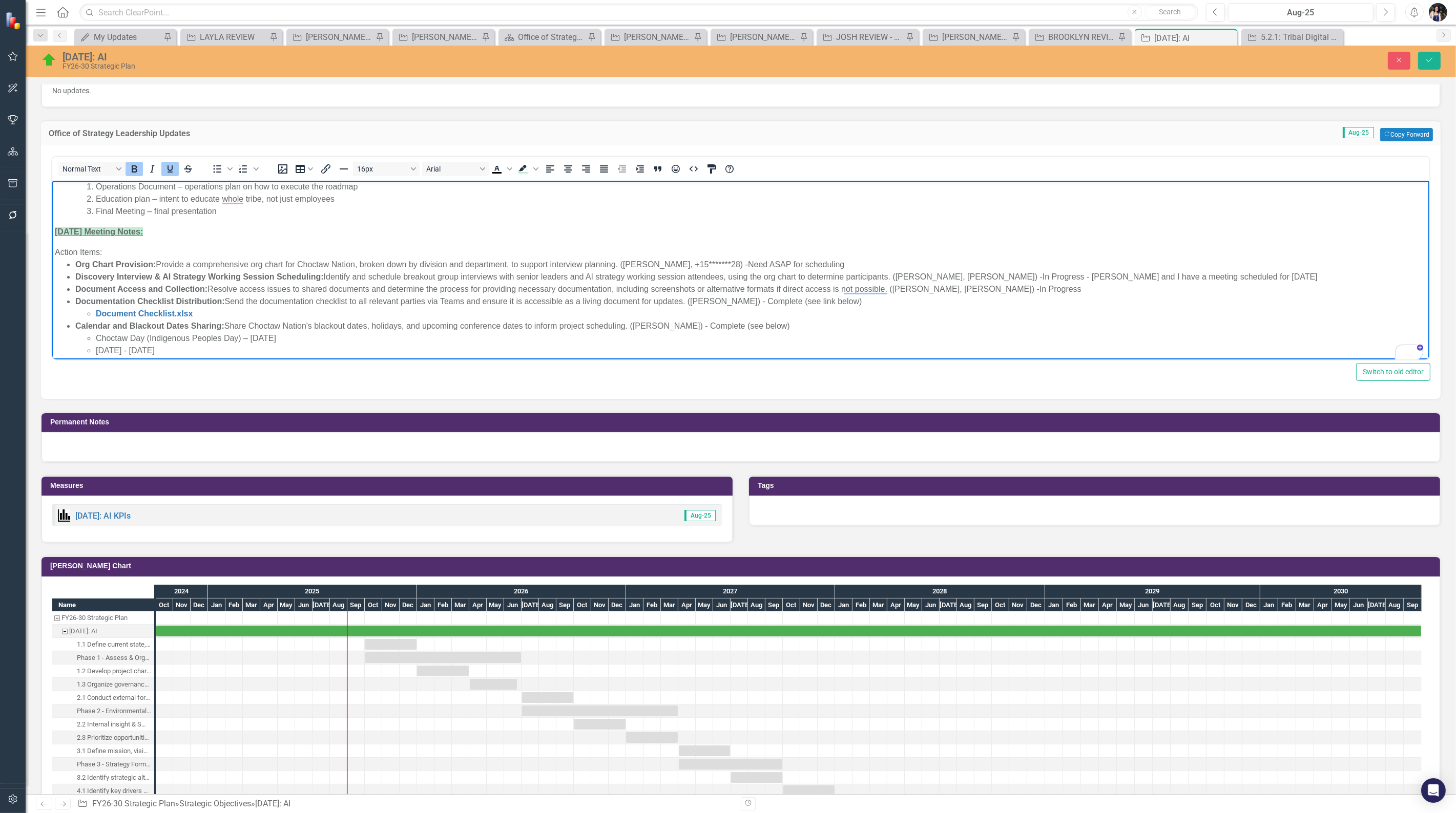
click at [396, 256] on div "Action Items​:" at bounding box center [740, 251] width 1372 height 12
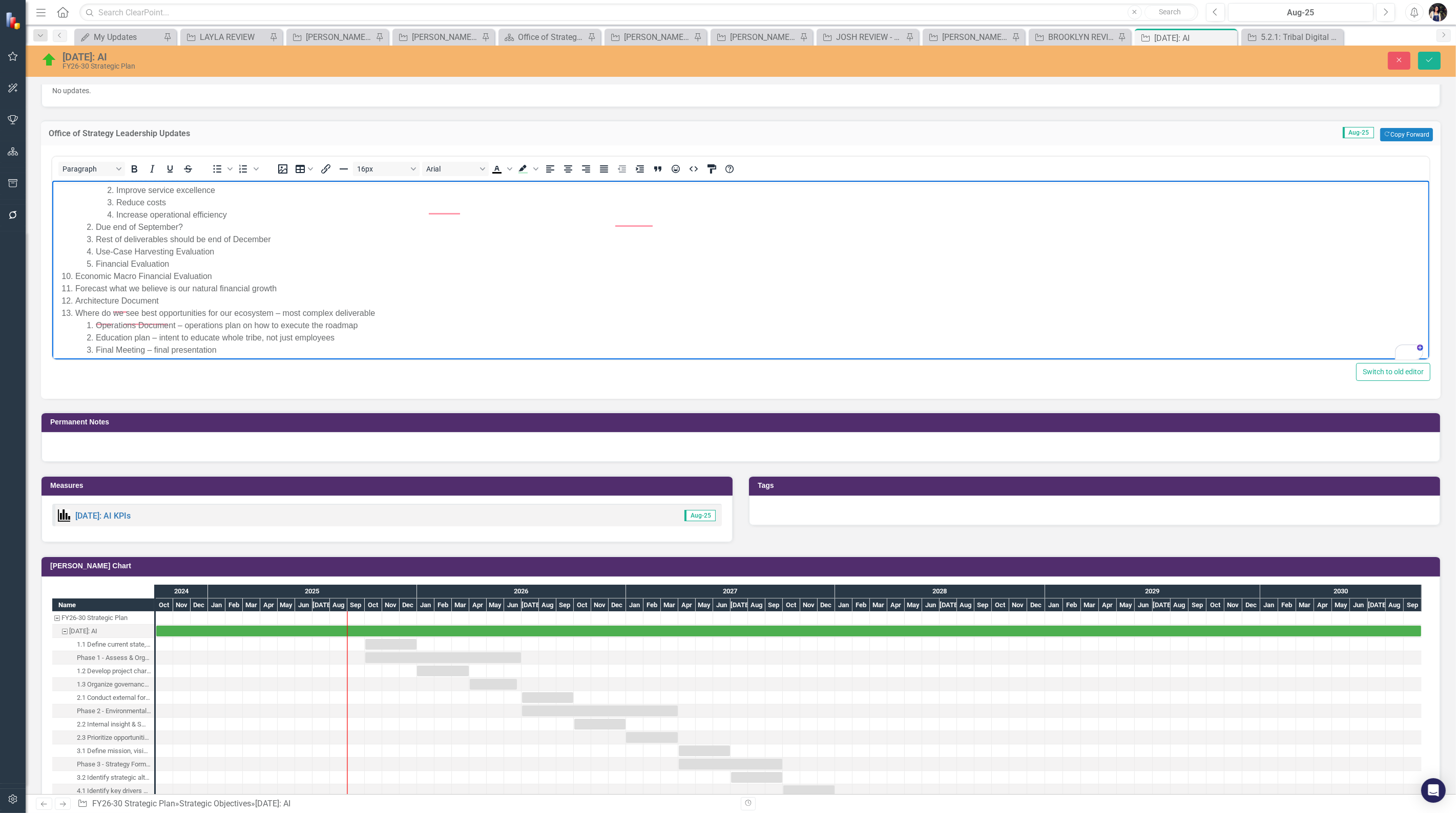
scroll to position [0, 0]
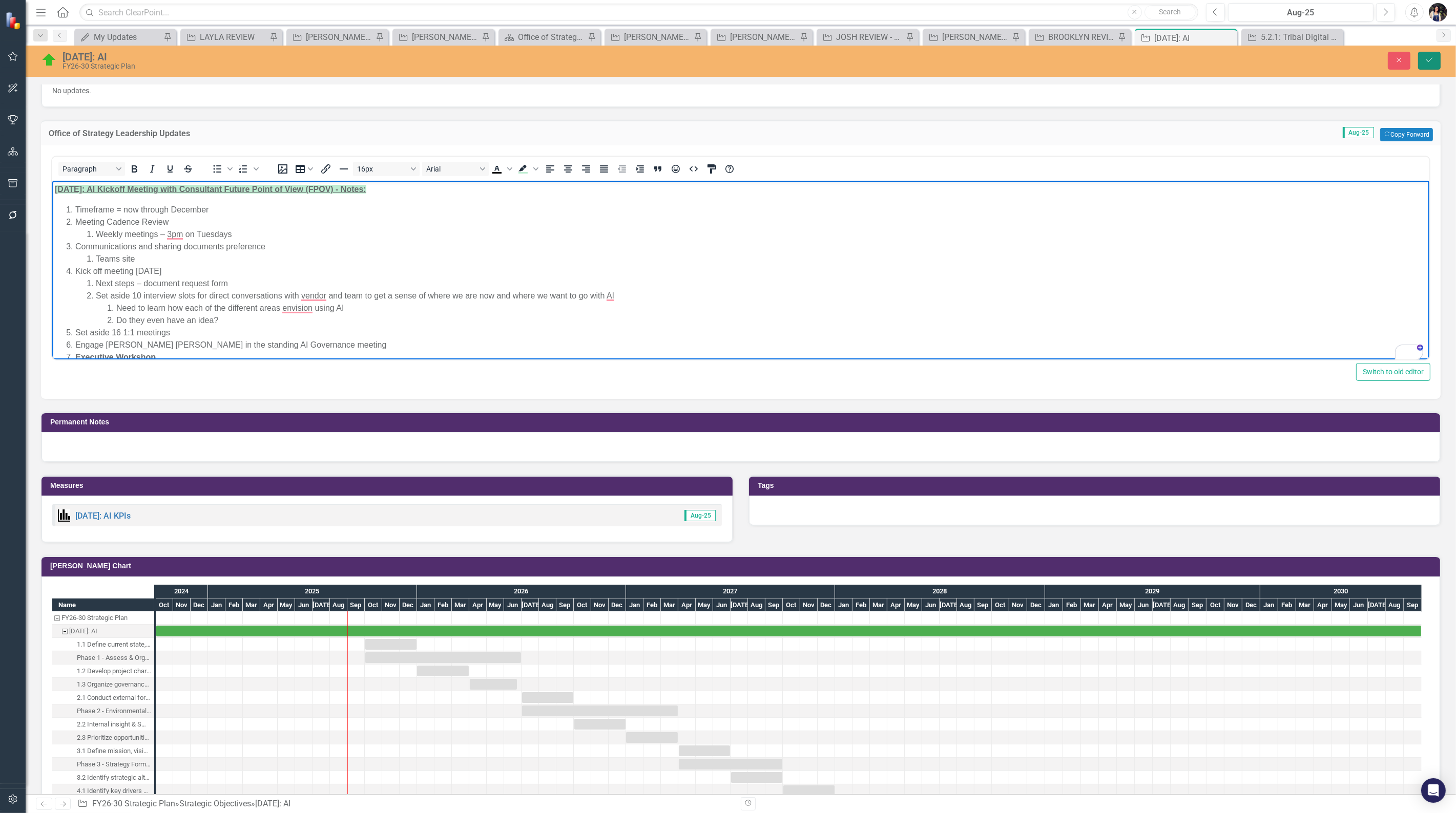
click at [1423, 63] on button "Save" at bounding box center [1430, 60] width 23 height 18
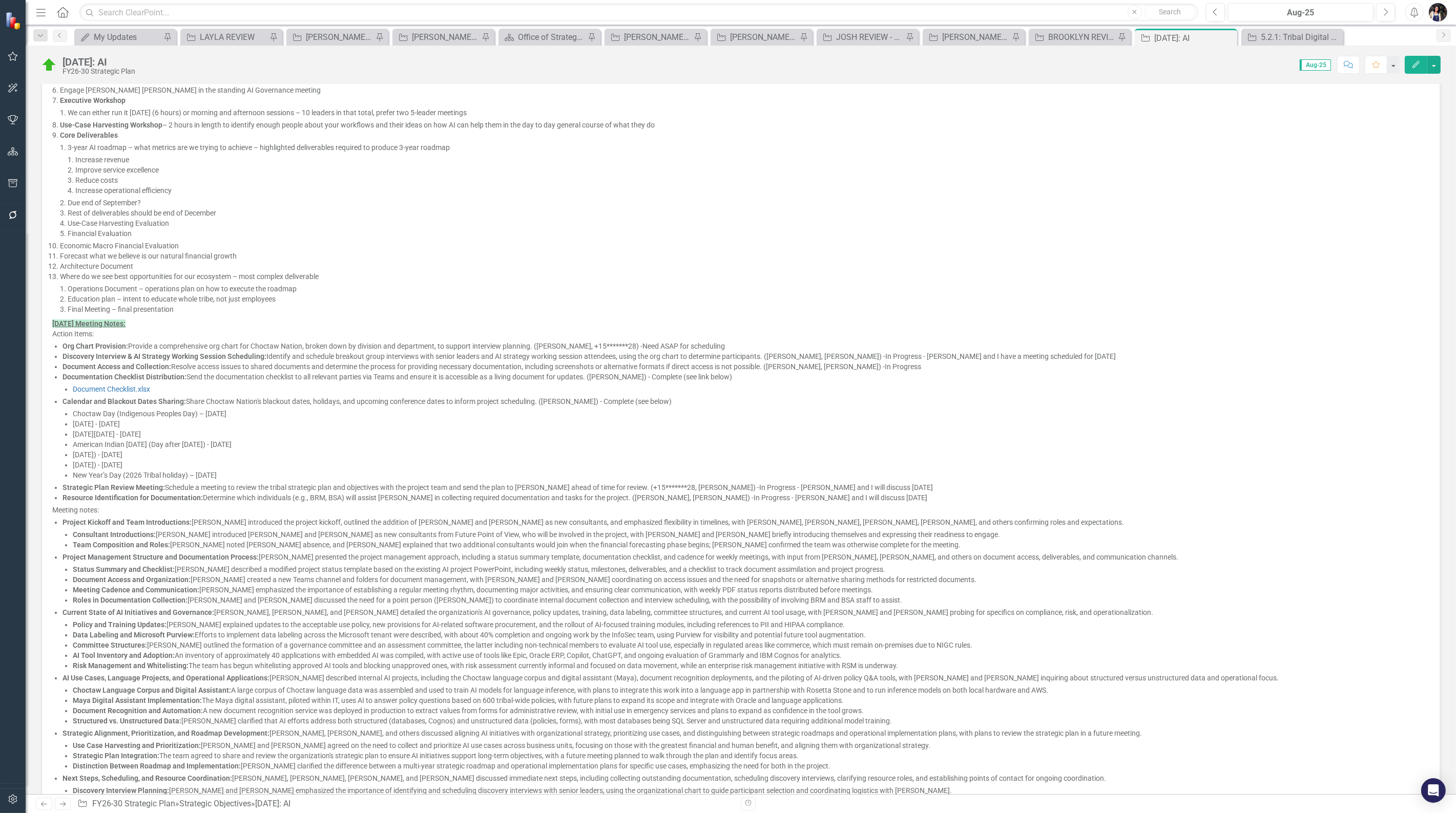
scroll to position [626, 0]
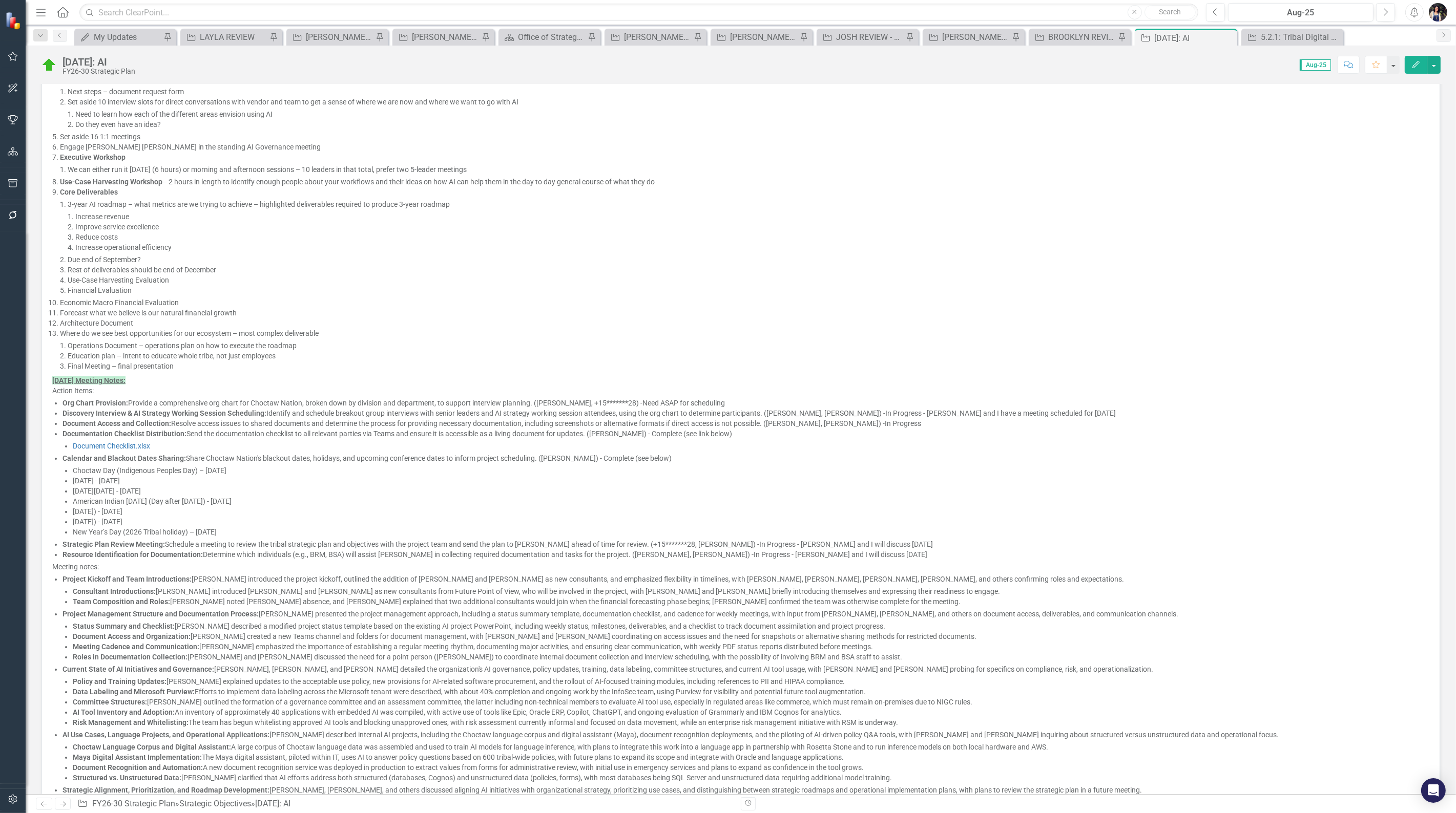
click at [105, 361] on li "Final Meeting – final presentation" at bounding box center [749, 366] width 1362 height 10
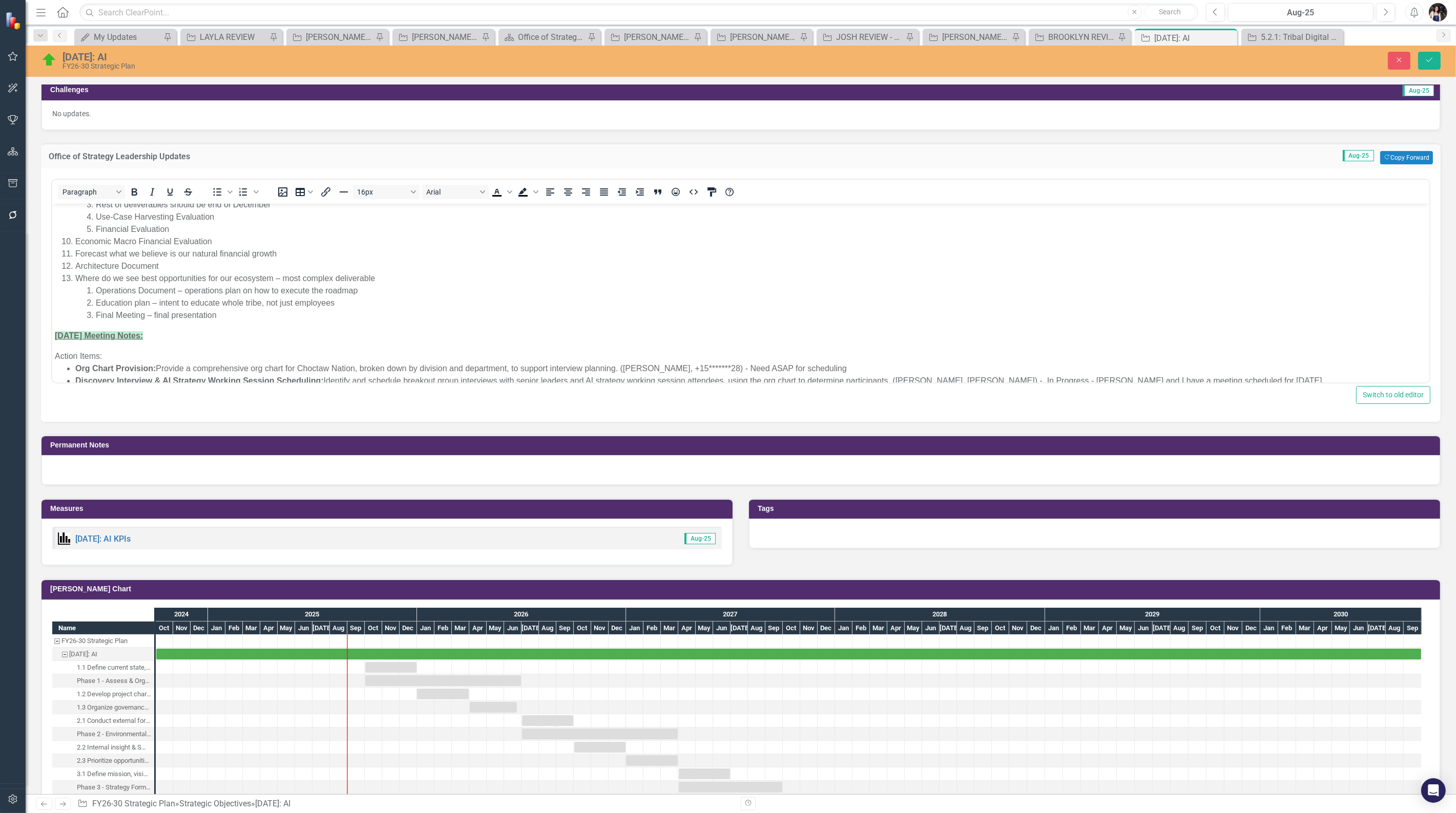
scroll to position [285, 0]
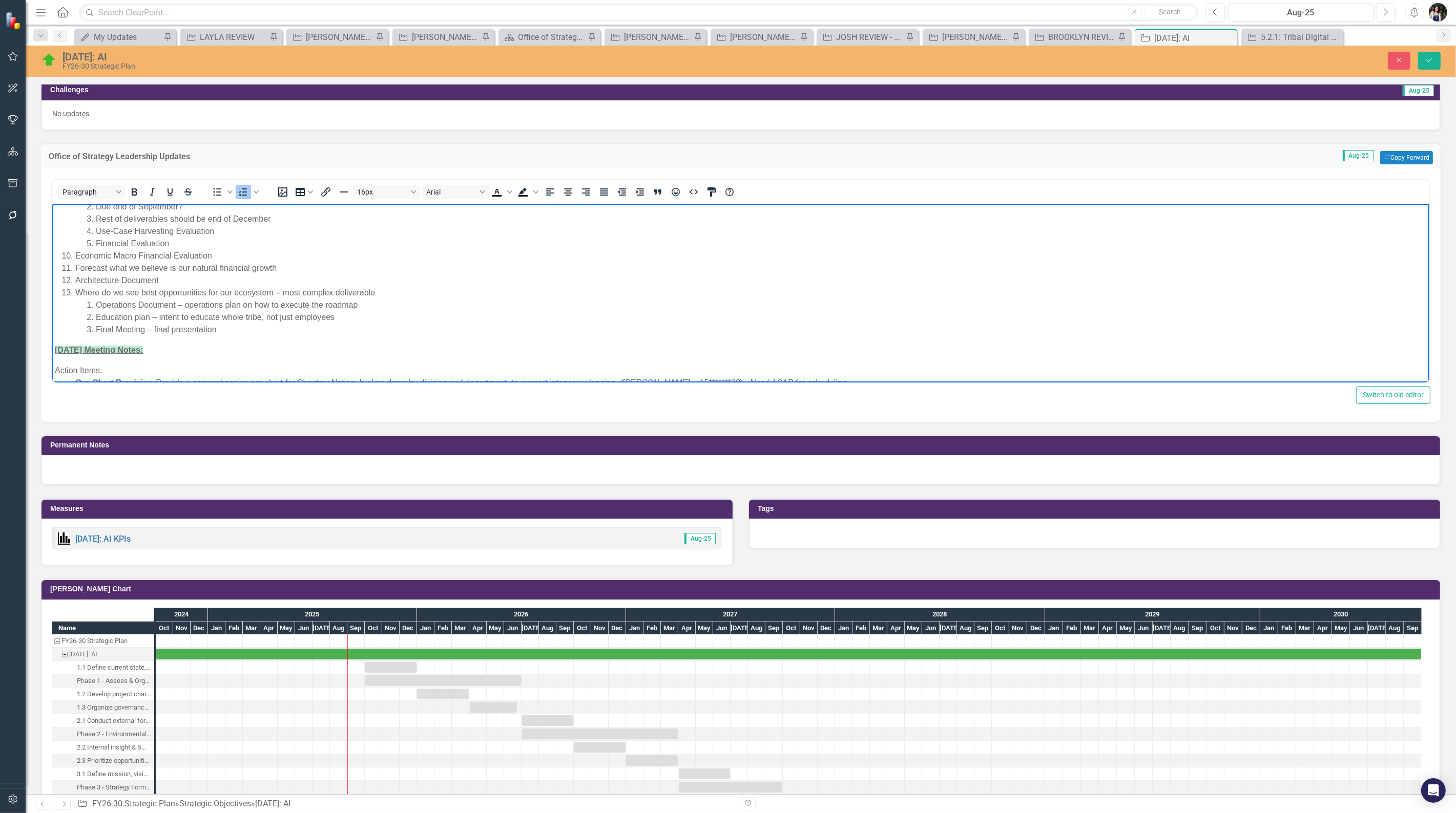
click at [97, 329] on li "Final Meeting – final presentation" at bounding box center [761, 329] width 1331 height 12
click at [1431, 59] on icon "submit" at bounding box center [1429, 59] width 6 height 4
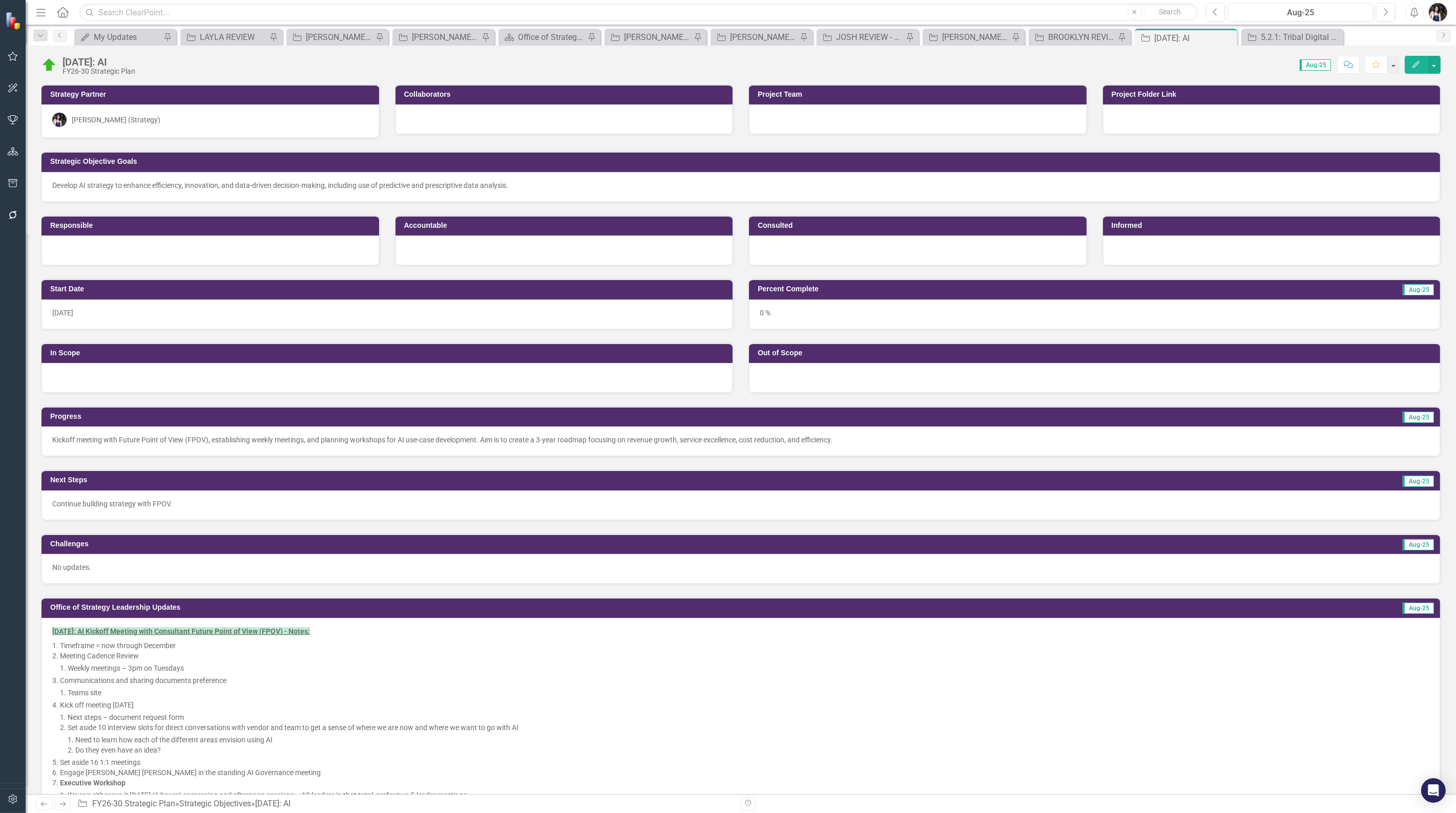
click at [106, 247] on div at bounding box center [210, 250] width 337 height 30
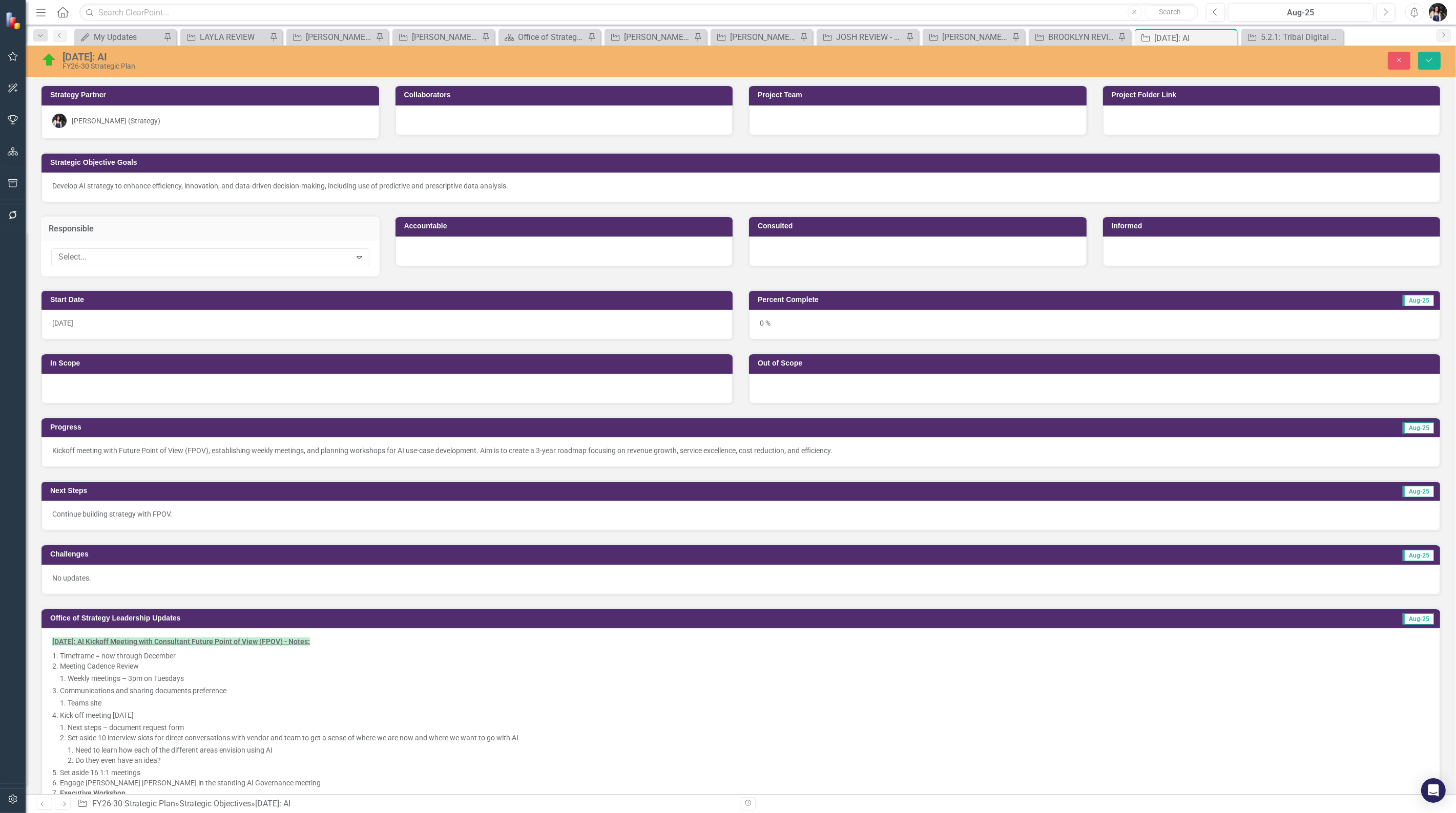
click at [96, 260] on div at bounding box center [202, 257] width 297 height 14
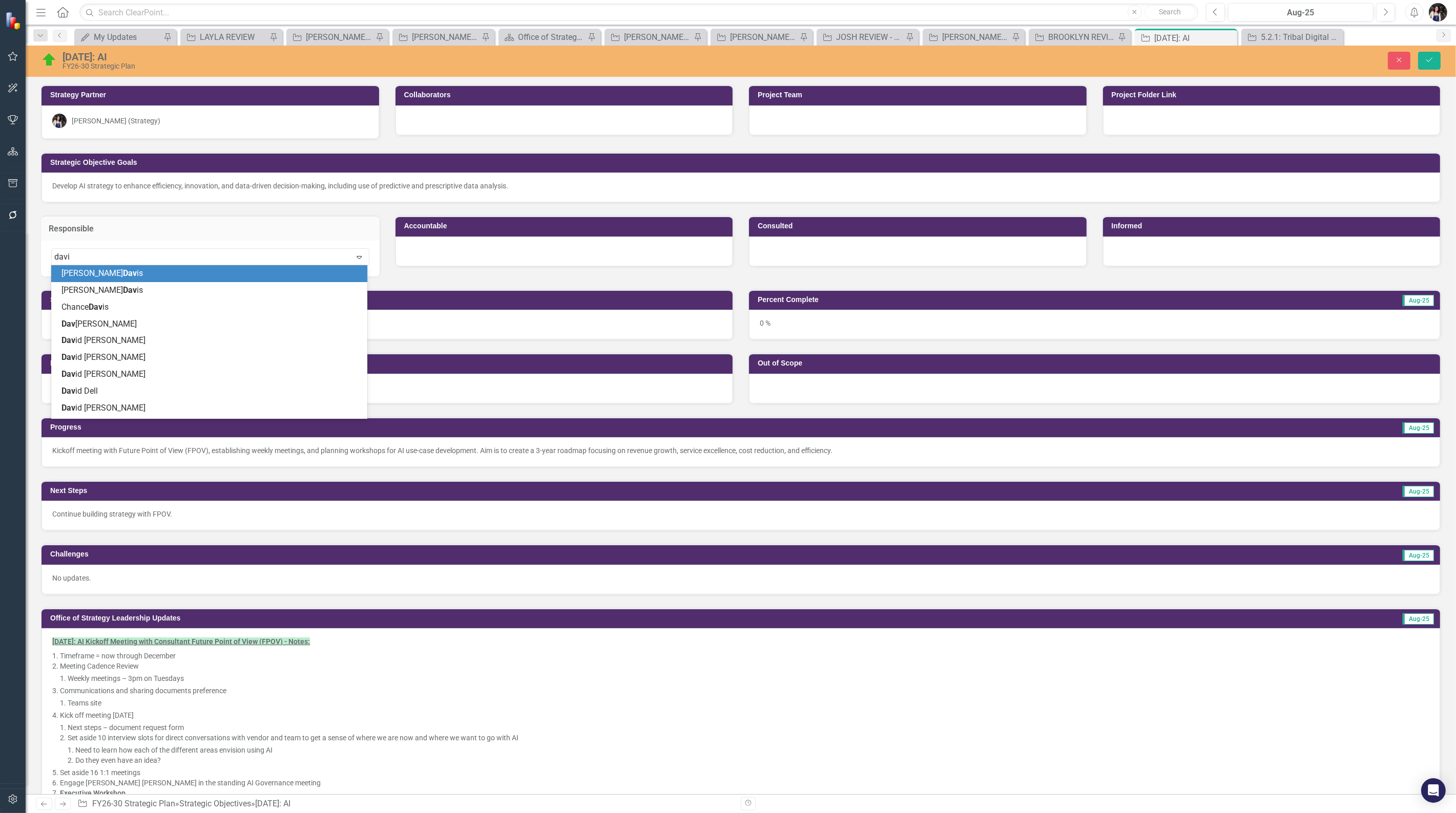
type input "david"
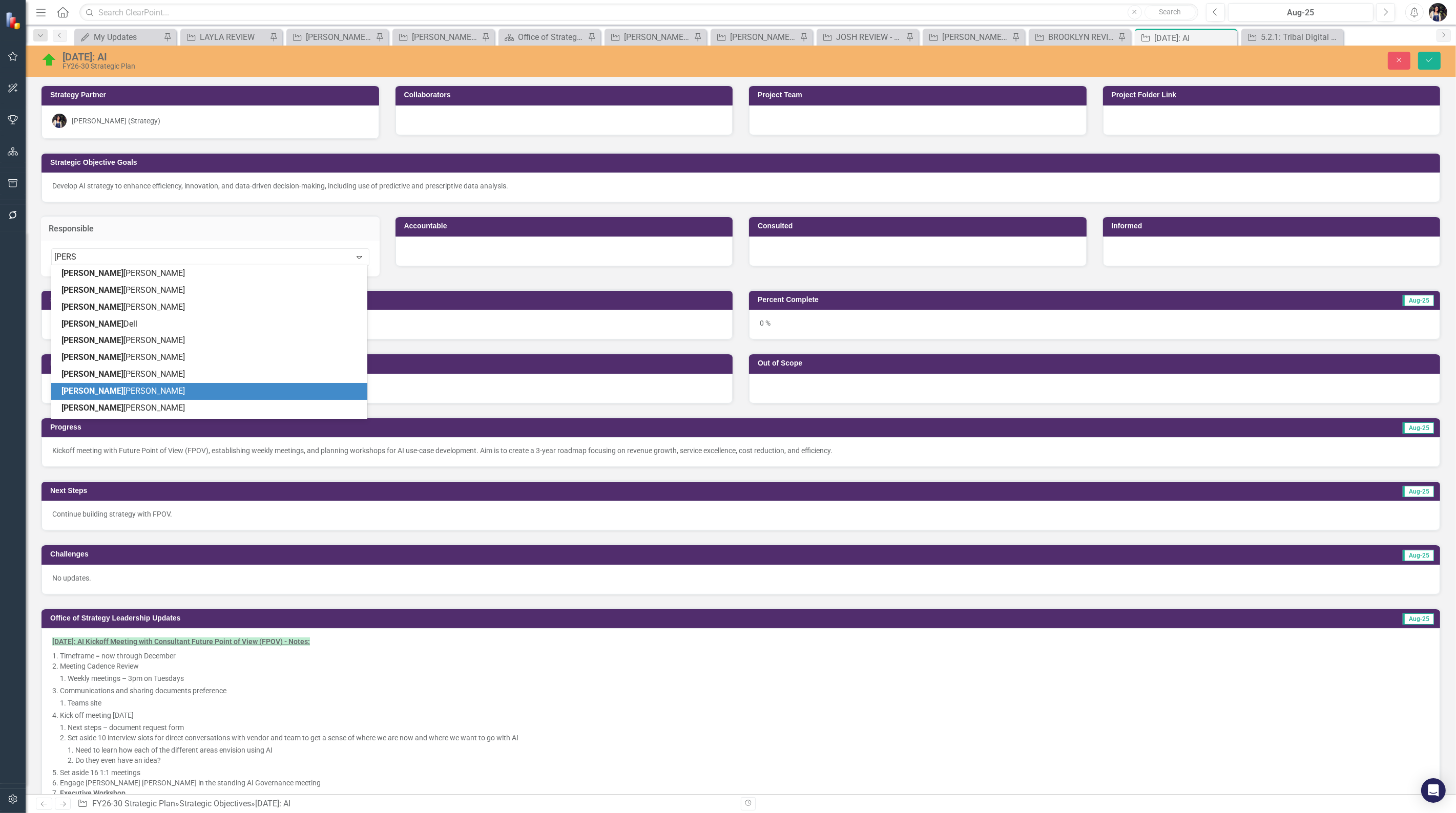
click at [101, 395] on span "David Ledford" at bounding box center [122, 391] width 123 height 9
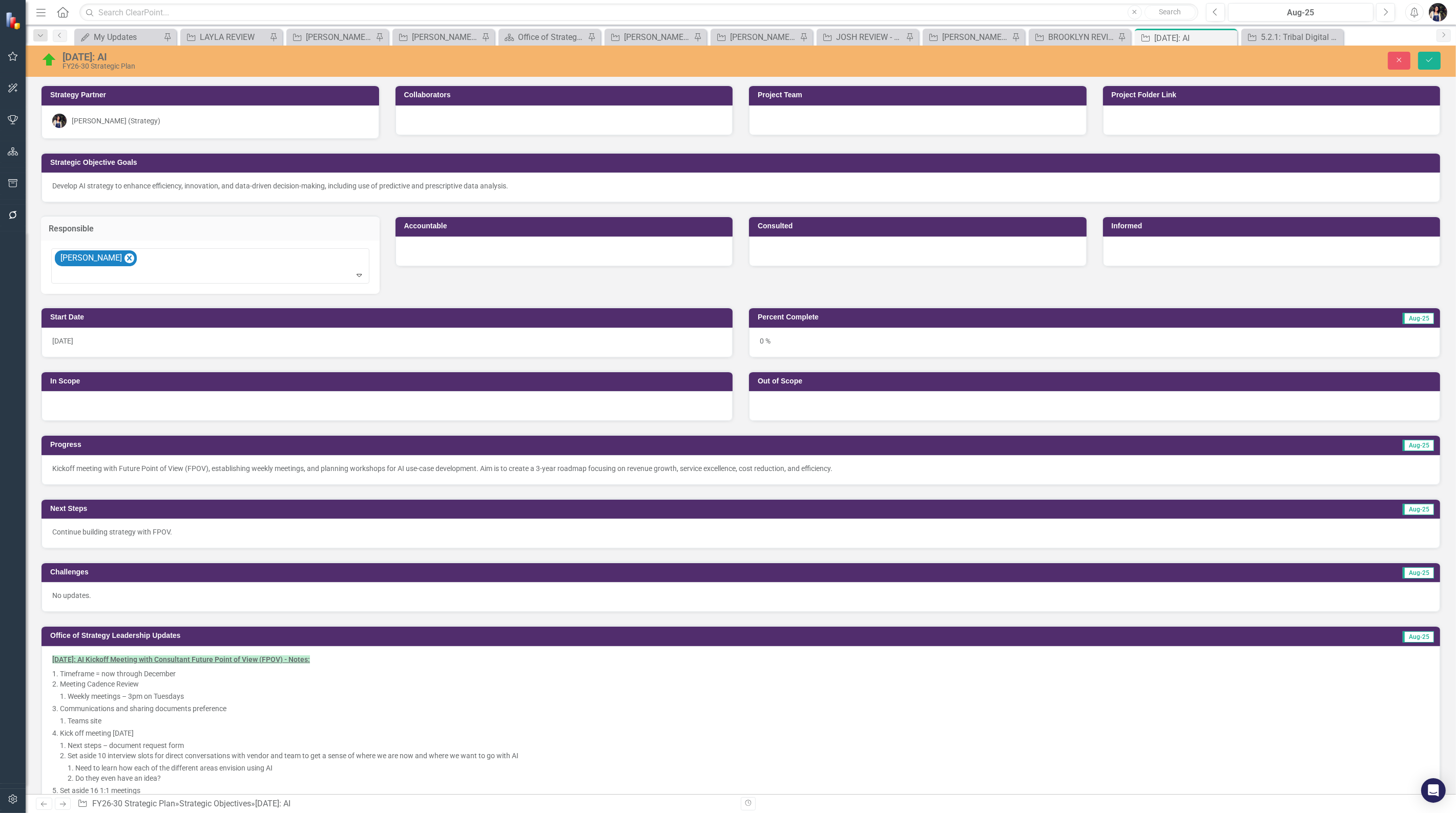
click at [435, 254] on div at bounding box center [564, 251] width 337 height 30
click at [448, 257] on div at bounding box center [556, 257] width 297 height 14
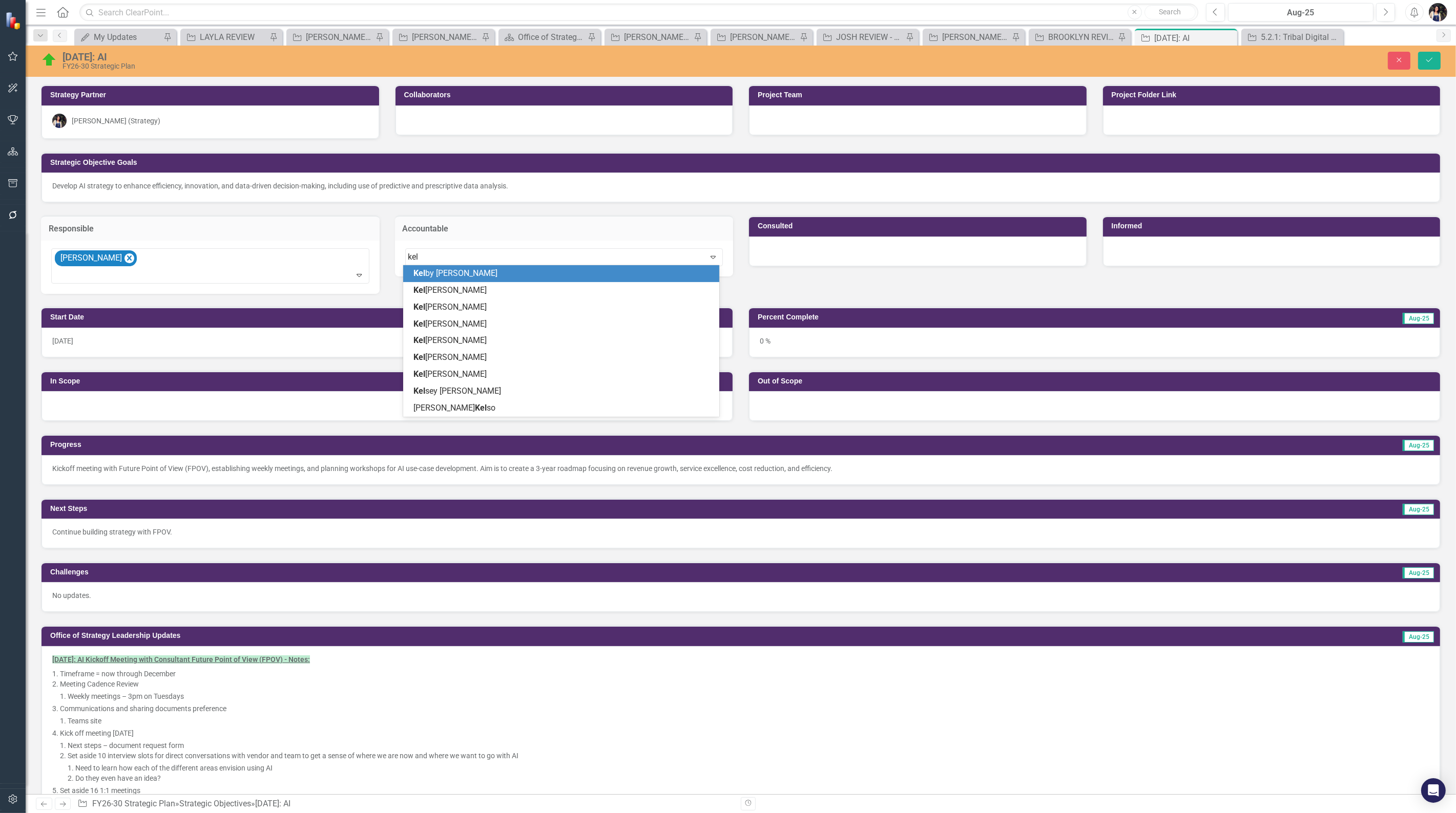
type input "kell"
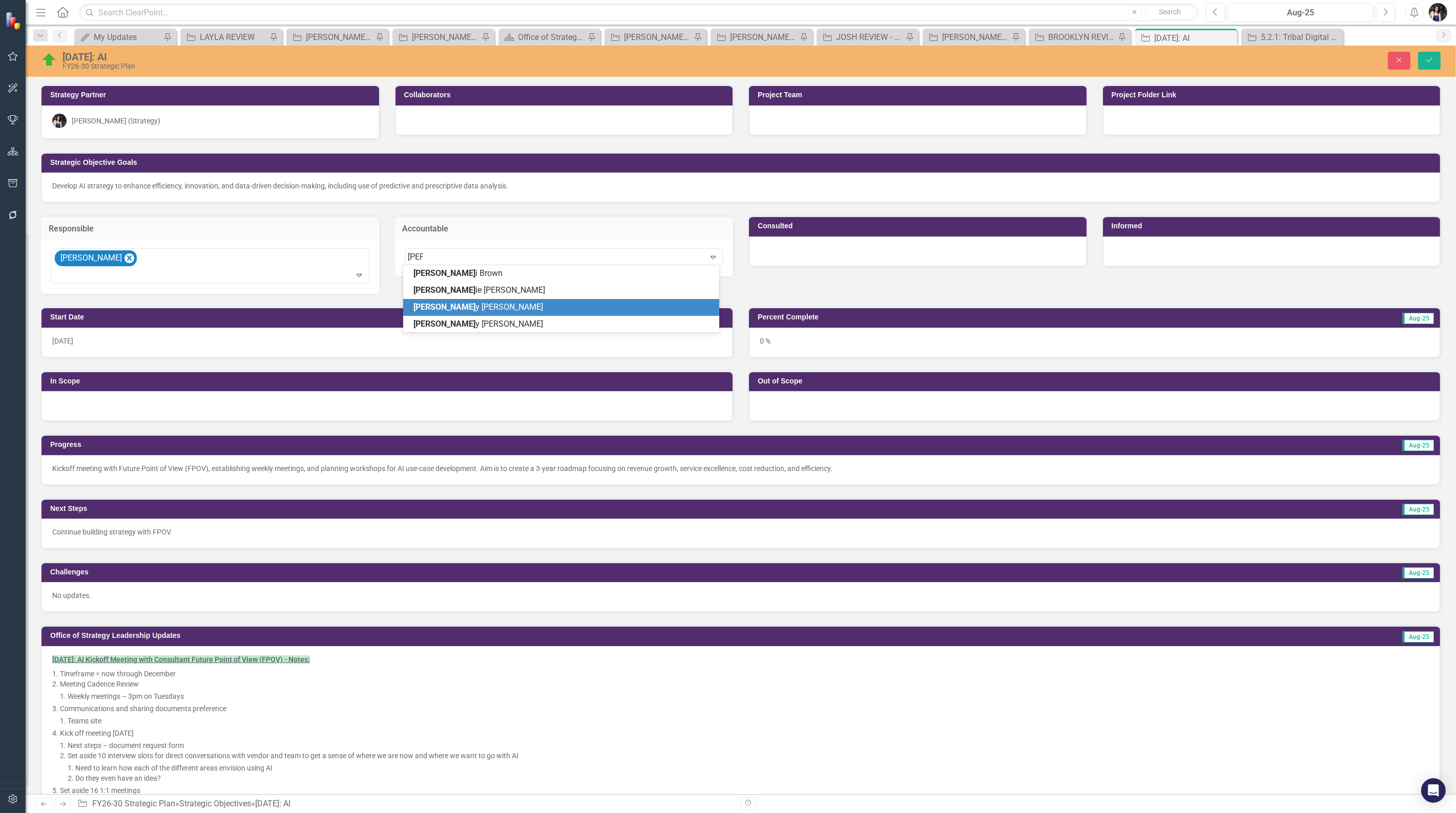
click at [462, 310] on span "Kell y McKaughan" at bounding box center [478, 307] width 130 height 9
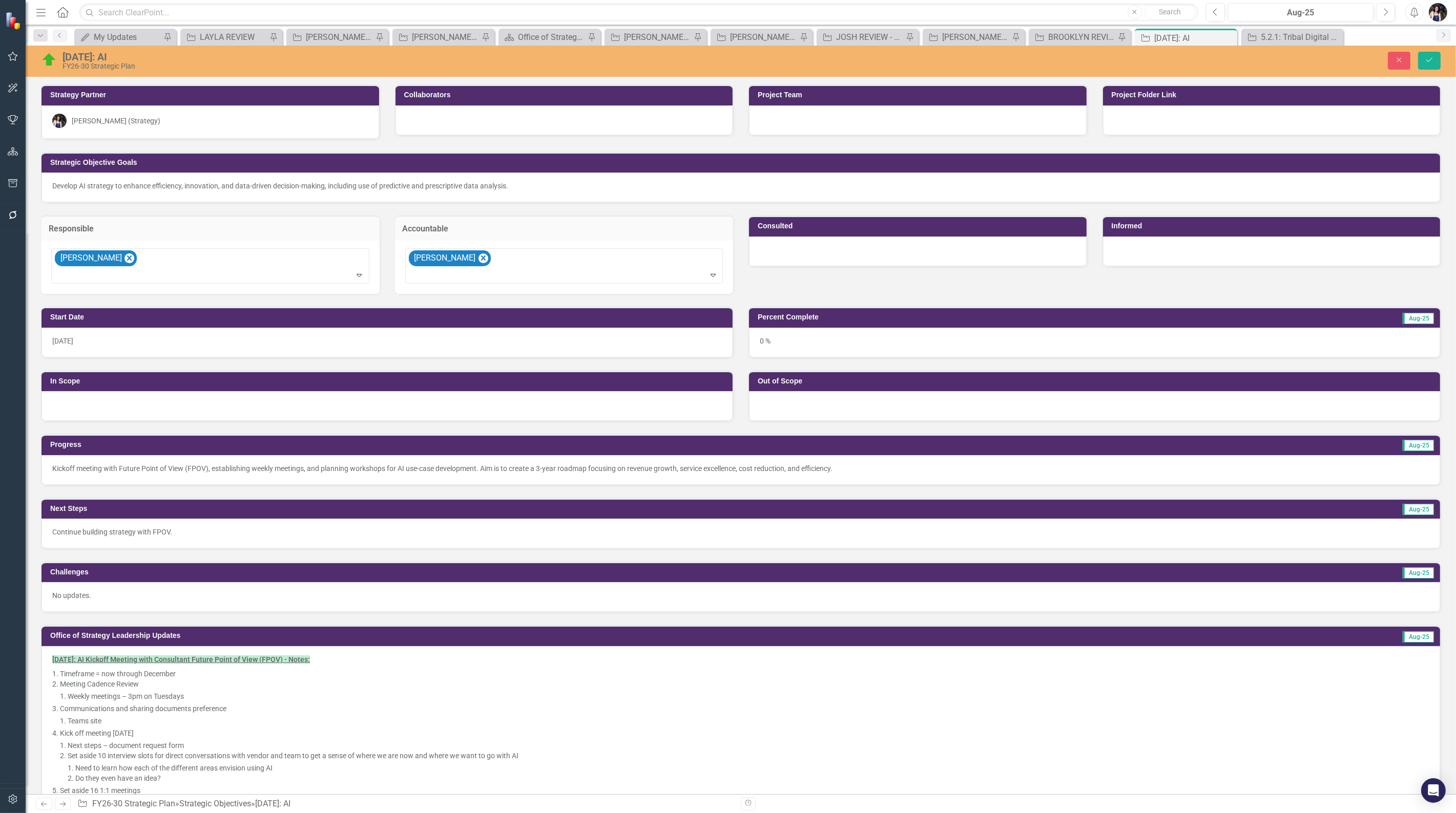
click at [808, 243] on div at bounding box center [917, 251] width 337 height 30
click at [820, 258] on div at bounding box center [909, 257] width 297 height 14
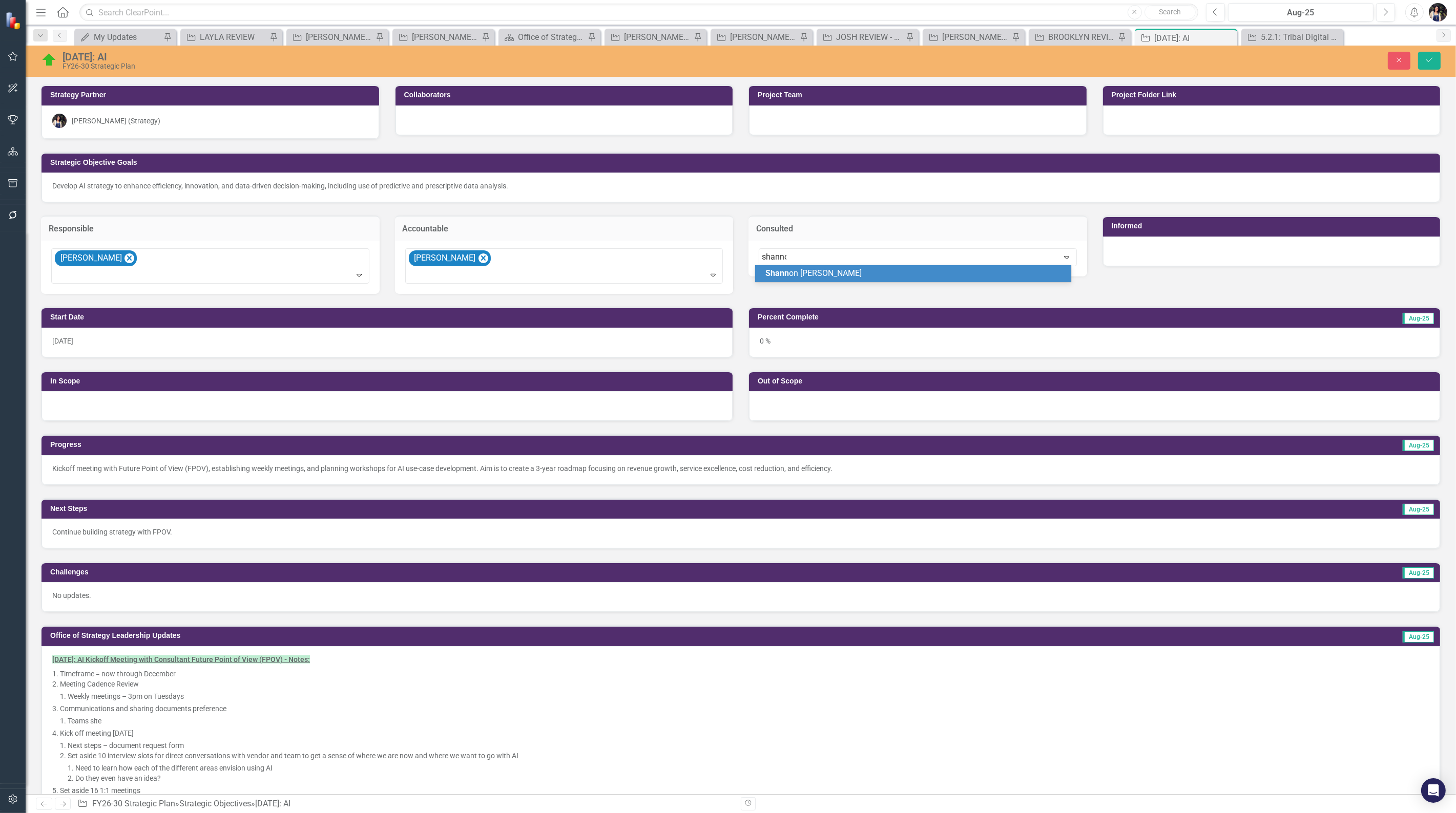
type input "shannon"
click at [1431, 60] on icon "Save" at bounding box center [1430, 59] width 9 height 7
